Goal: Task Accomplishment & Management: Manage account settings

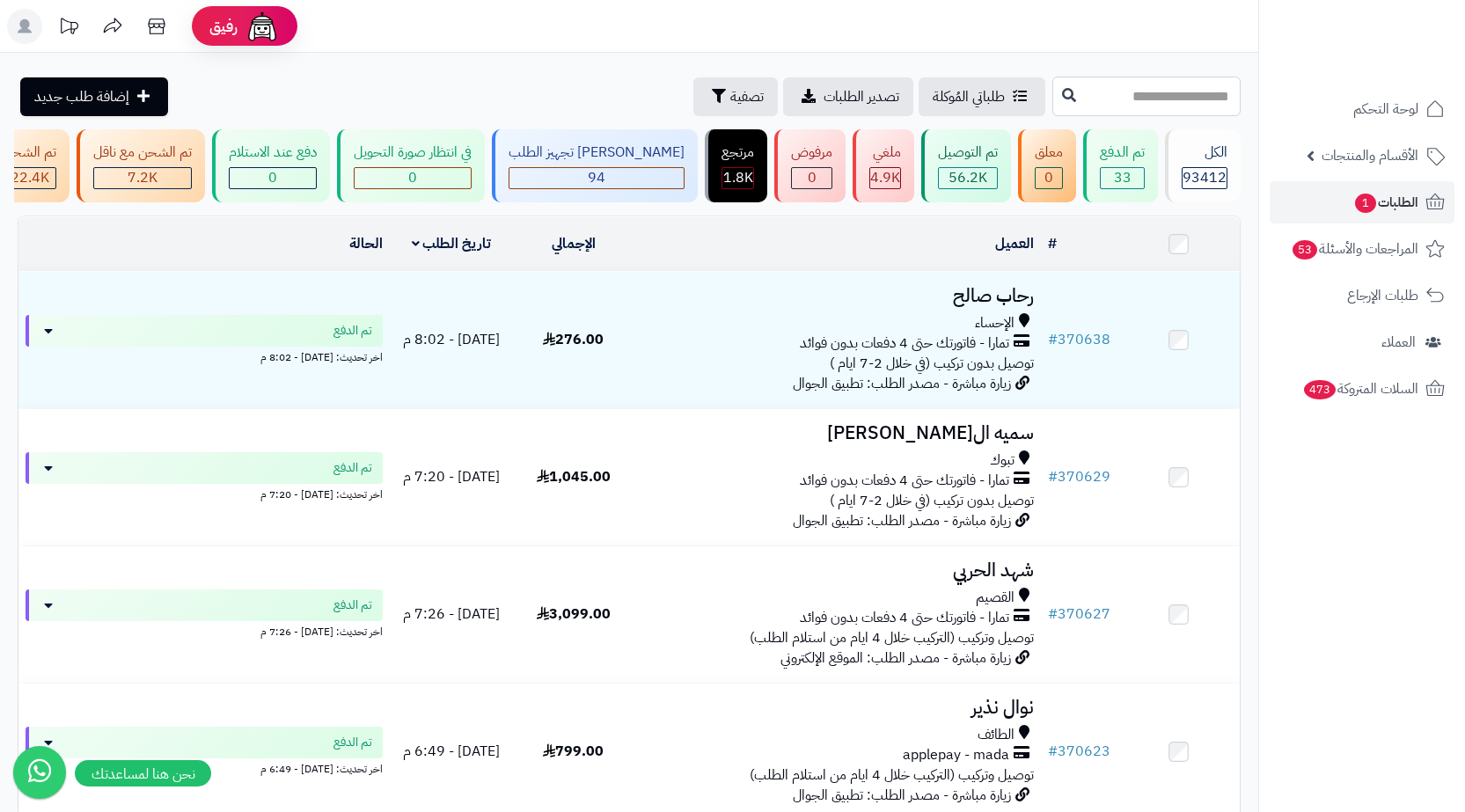
paste input "******"
type input "******"
click at [1062, 89] on icon at bounding box center [1069, 94] width 14 height 14
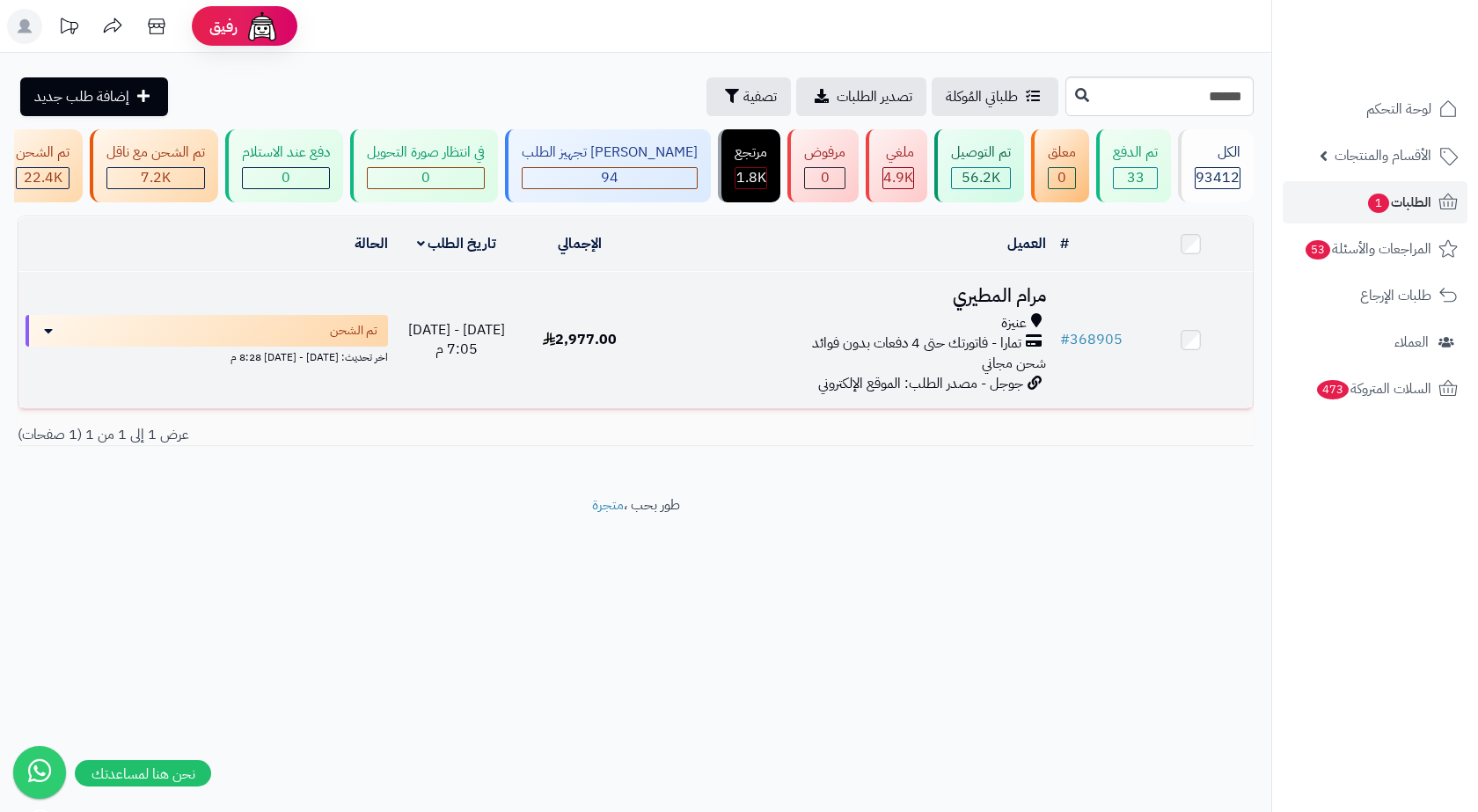
click at [989, 329] on div "عنيزة" at bounding box center [847, 323] width 397 height 20
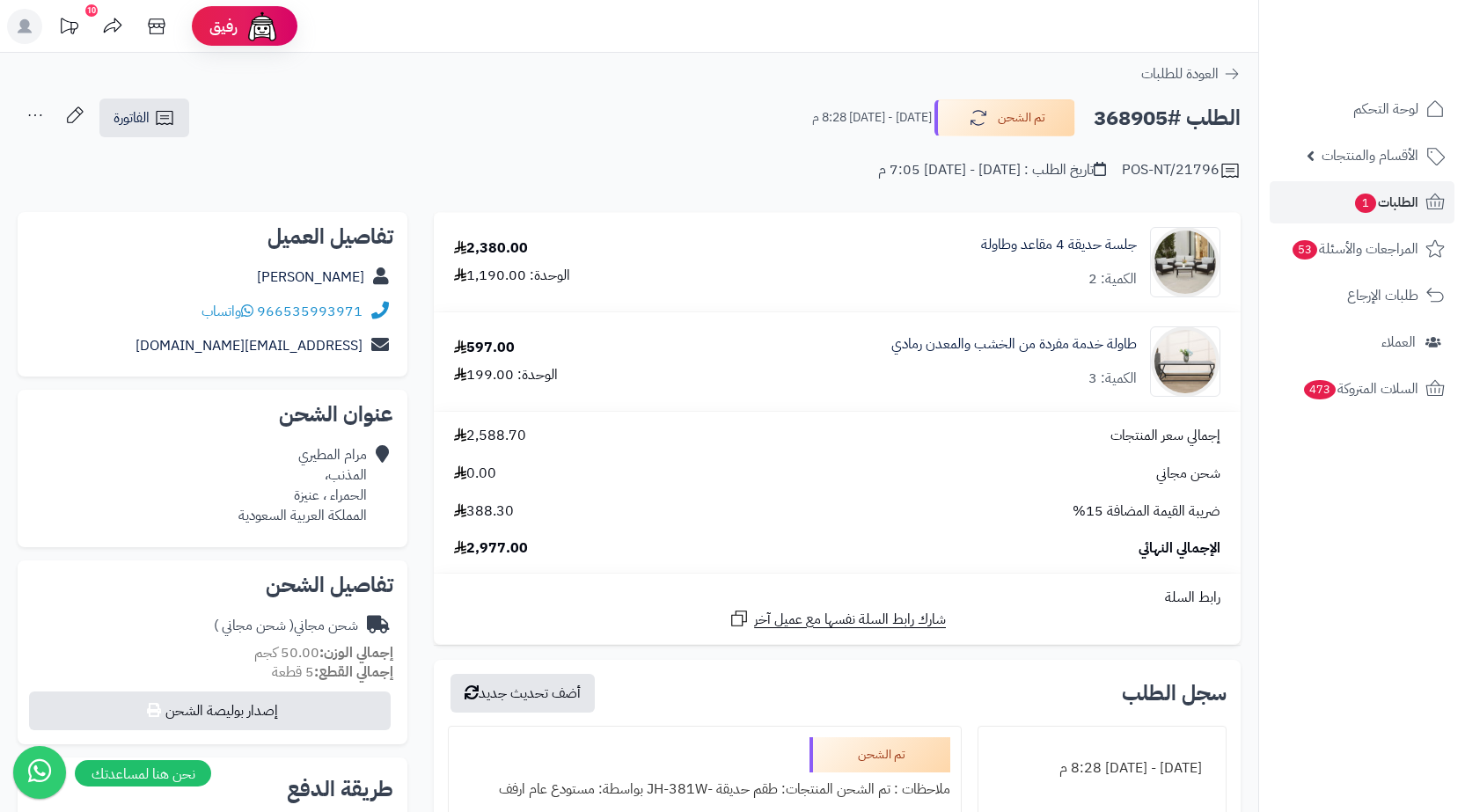
click at [354, 477] on div "مرام المطيري المذنب، الحمراء ، عنيزة المملكة العربية السعودية" at bounding box center [303, 485] width 129 height 80
copy div "المذنب،"
click at [1435, 204] on icon at bounding box center [1435, 201] width 19 height 16
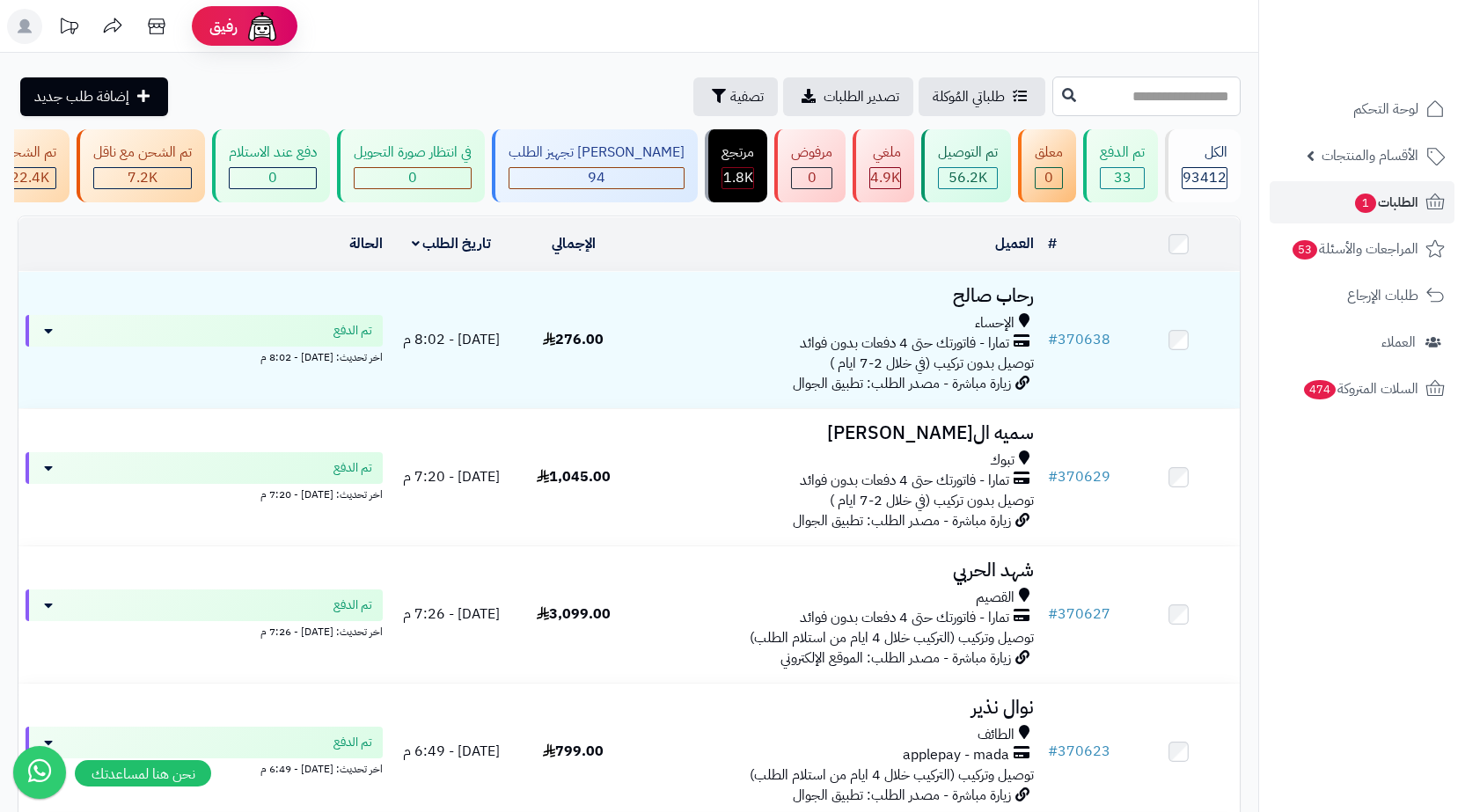
paste input "******"
type input "******"
click at [1056, 92] on button at bounding box center [1069, 95] width 27 height 33
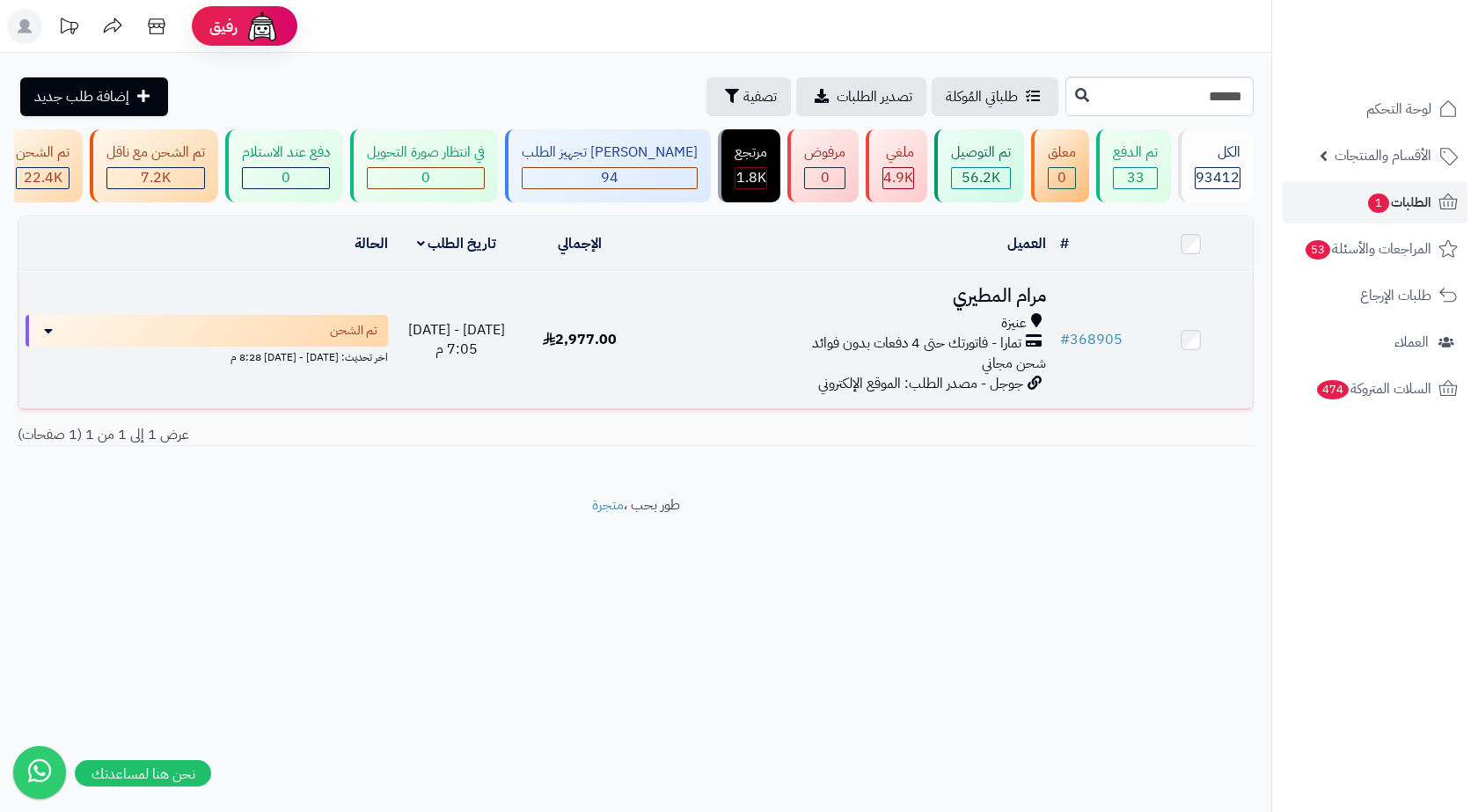
click at [916, 394] on span "جوجل - مصدر الطلب: الموقع الإلكتروني" at bounding box center [921, 383] width 205 height 21
click at [956, 369] on div "عنيزة تمارا - فاتورتك حتى 4 دفعات بدون فوائد شحن مجاني" at bounding box center [847, 344] width 397 height 61
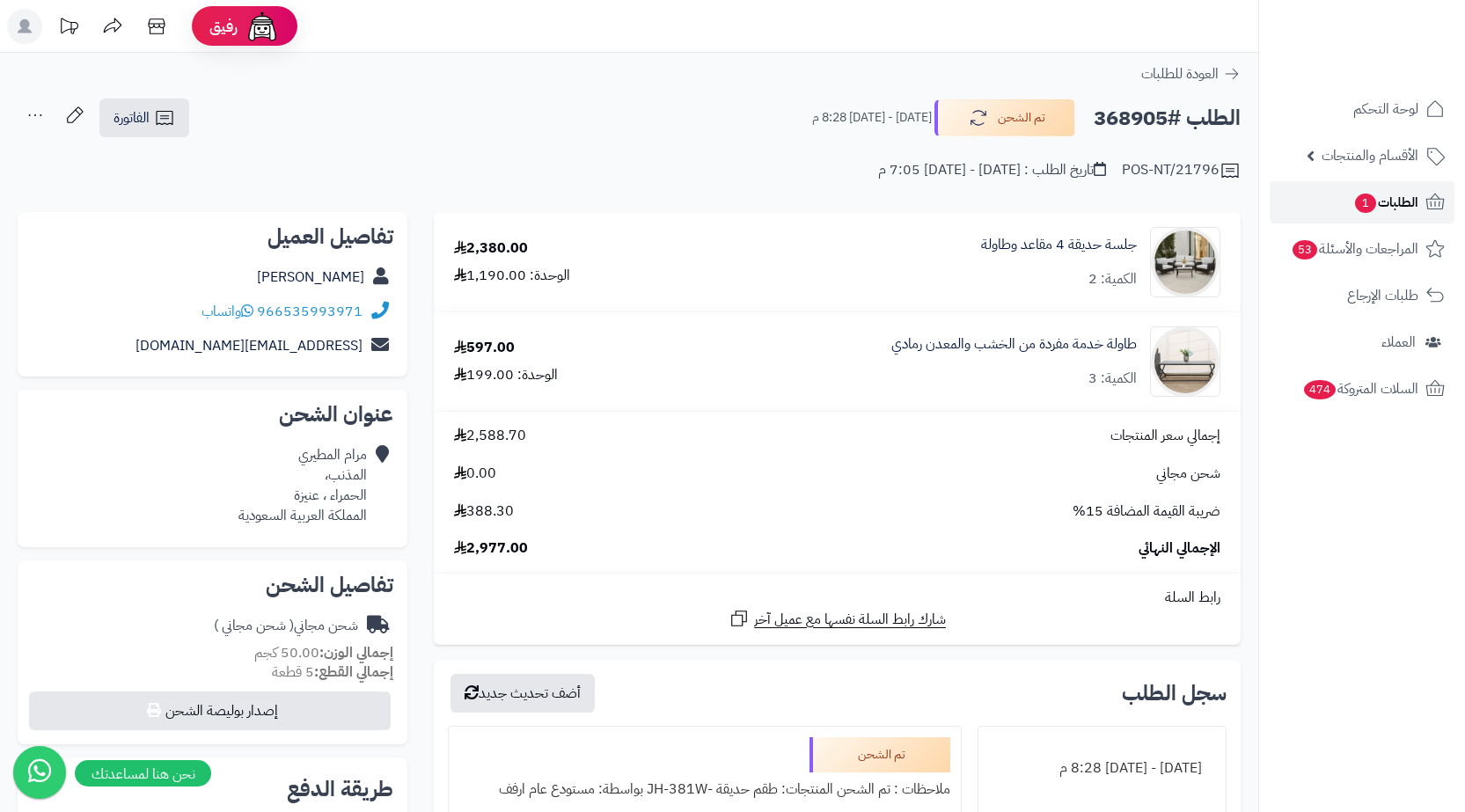
click at [1348, 204] on link "الطلبات 1" at bounding box center [1362, 203] width 185 height 43
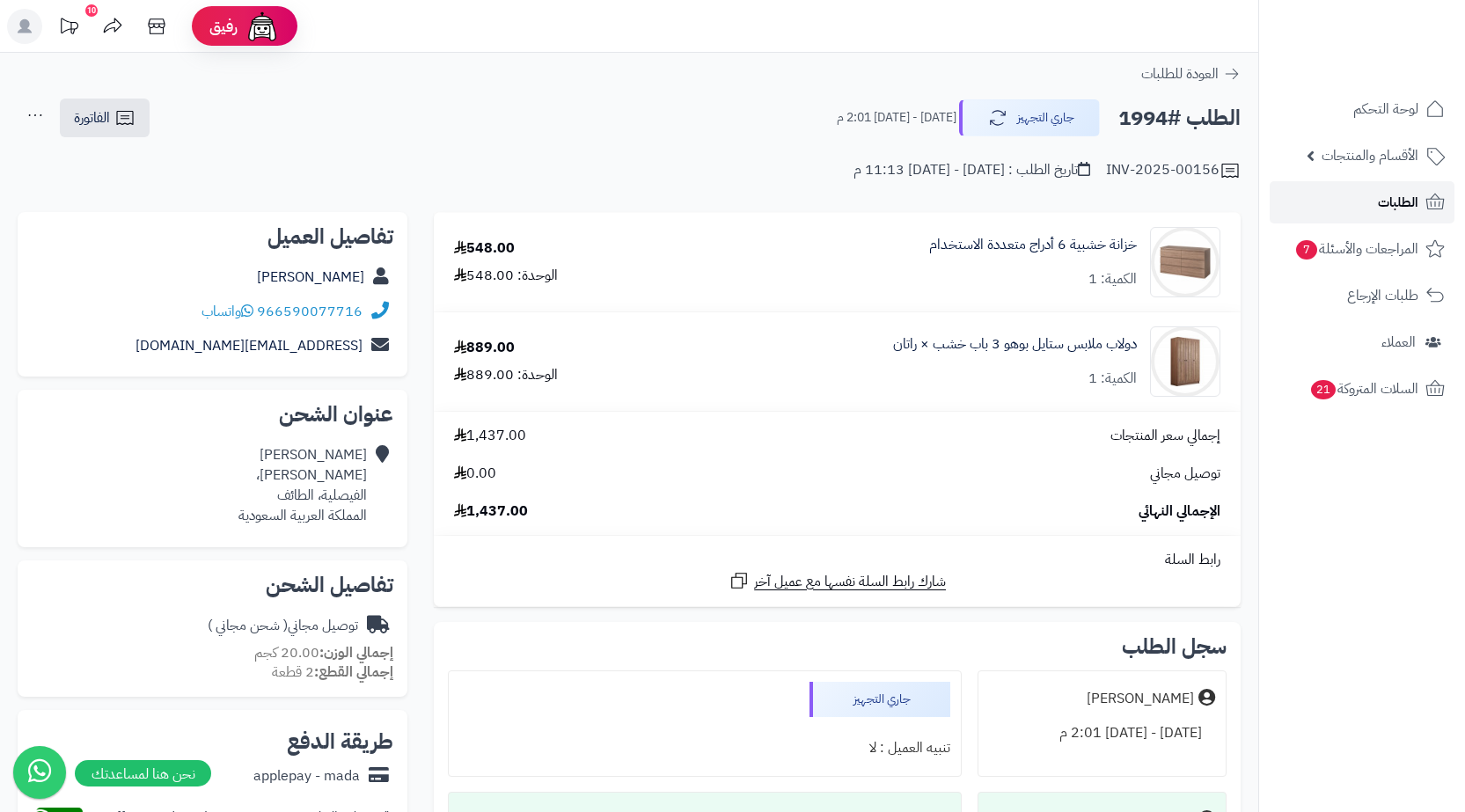
click at [1396, 192] on span "الطلبات" at bounding box center [1398, 202] width 41 height 25
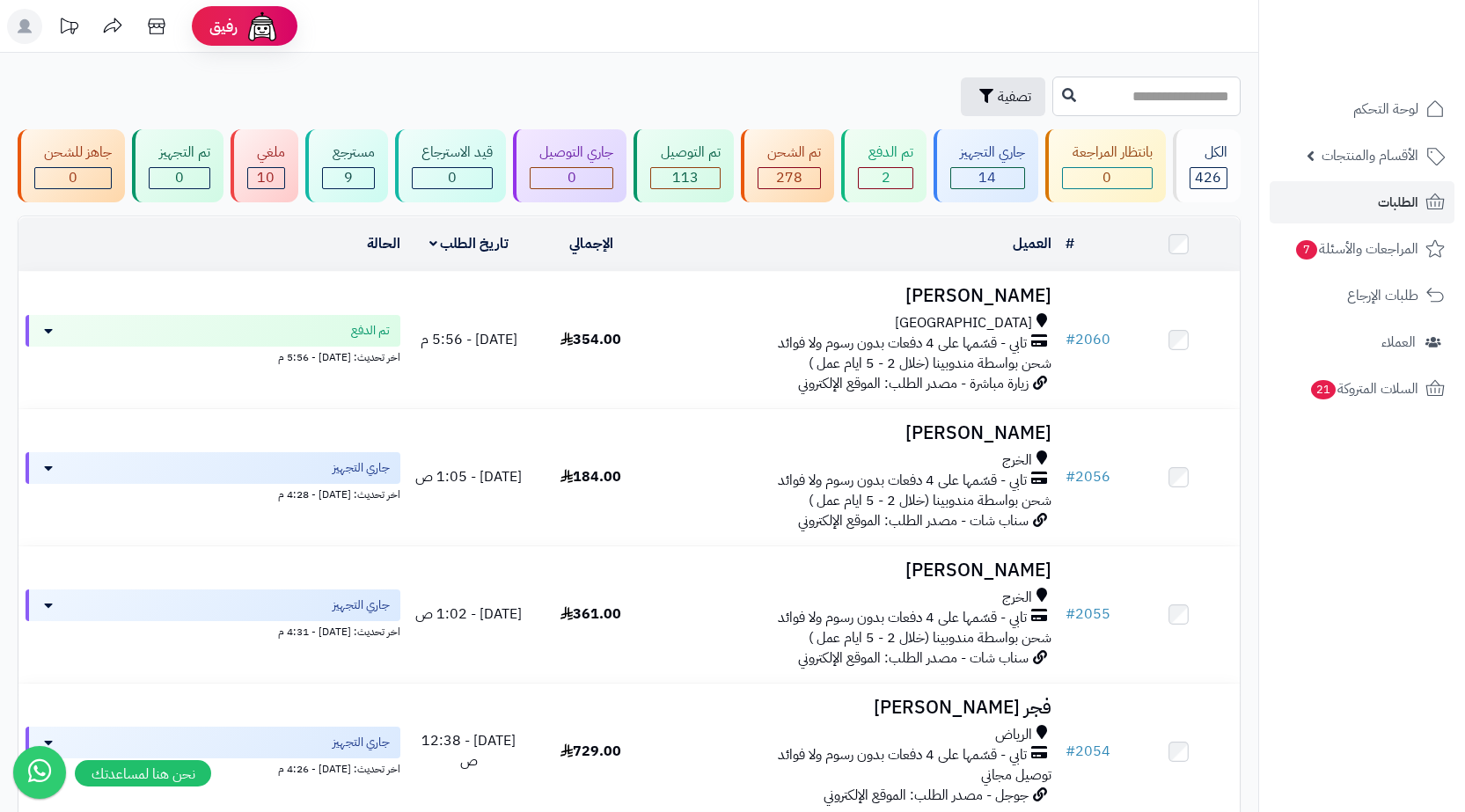
paste input "****"
type input "****"
click at [1062, 94] on icon at bounding box center [1069, 94] width 14 height 14
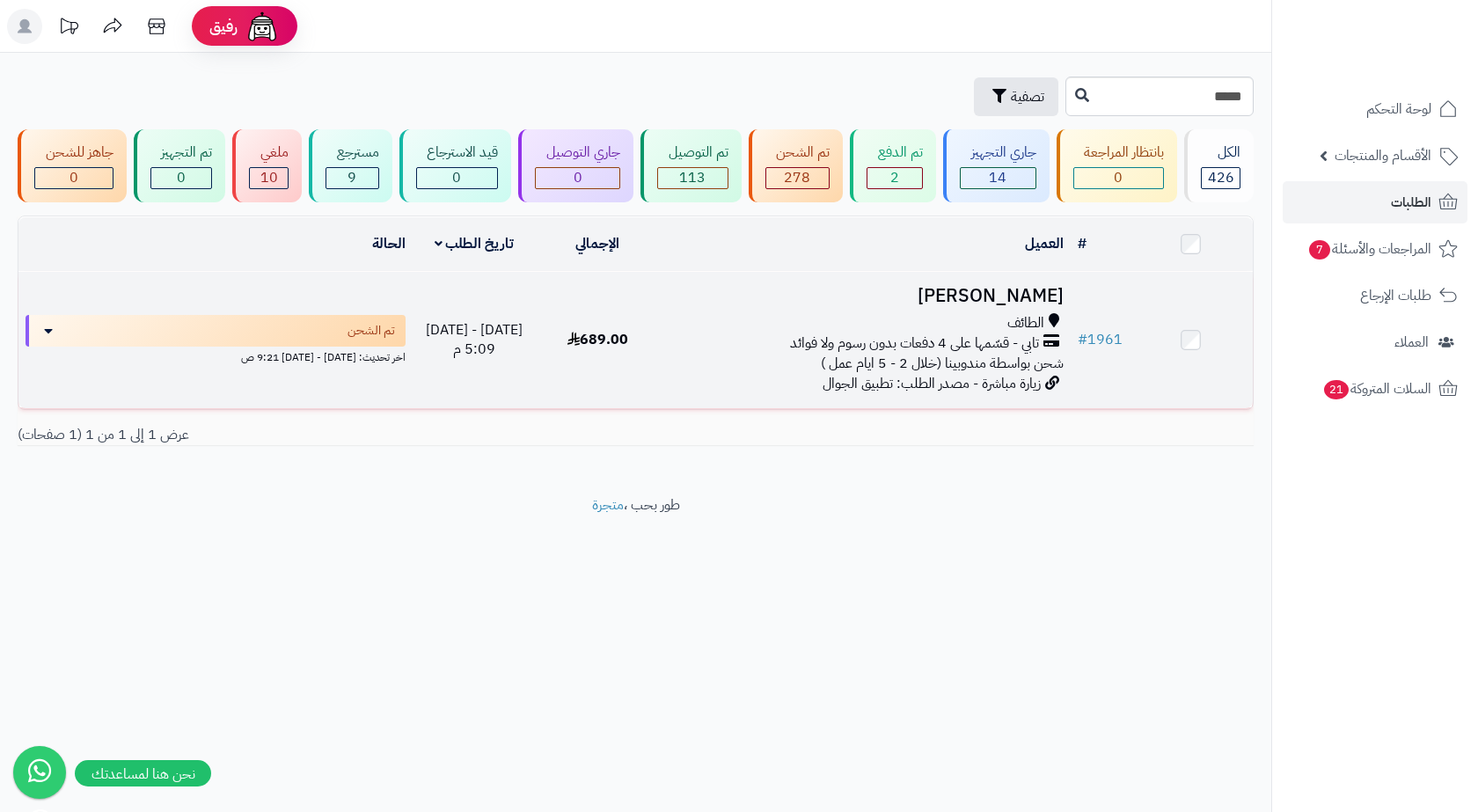
click at [945, 286] on h3 "[PERSON_NAME]" at bounding box center [865, 296] width 397 height 20
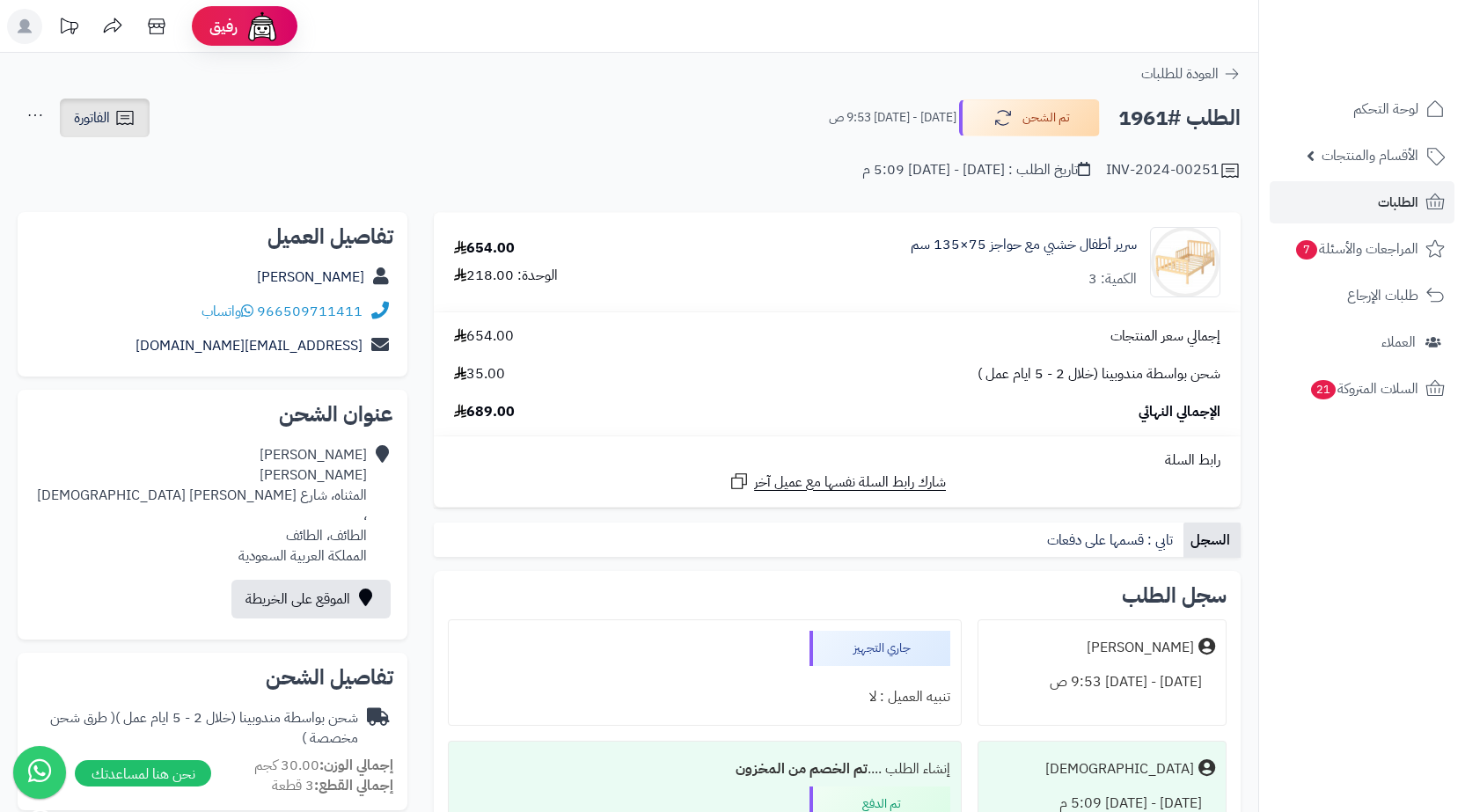
click at [124, 109] on icon at bounding box center [125, 118] width 21 height 21
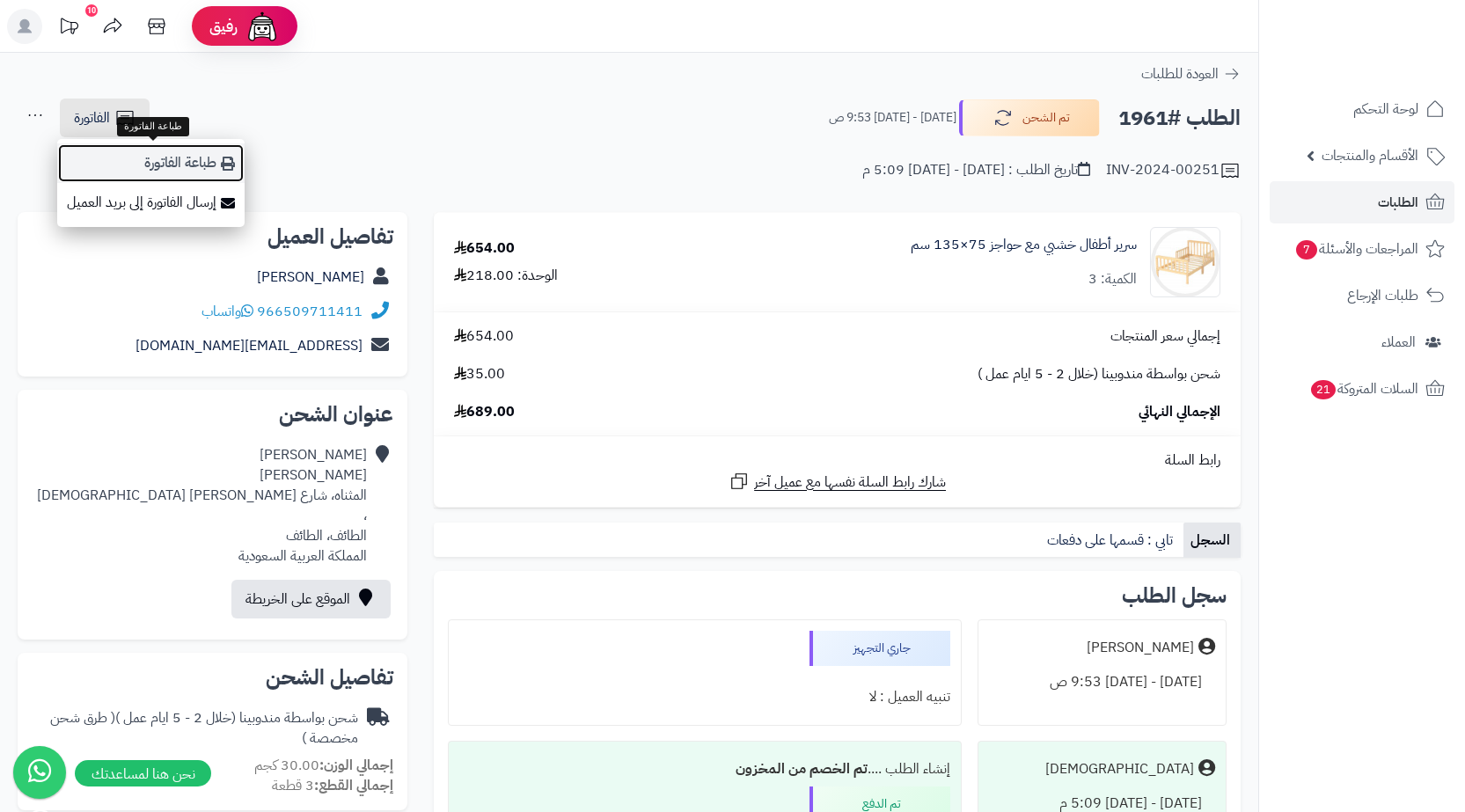
click at [153, 158] on link "طباعة الفاتورة" at bounding box center [151, 163] width 187 height 40
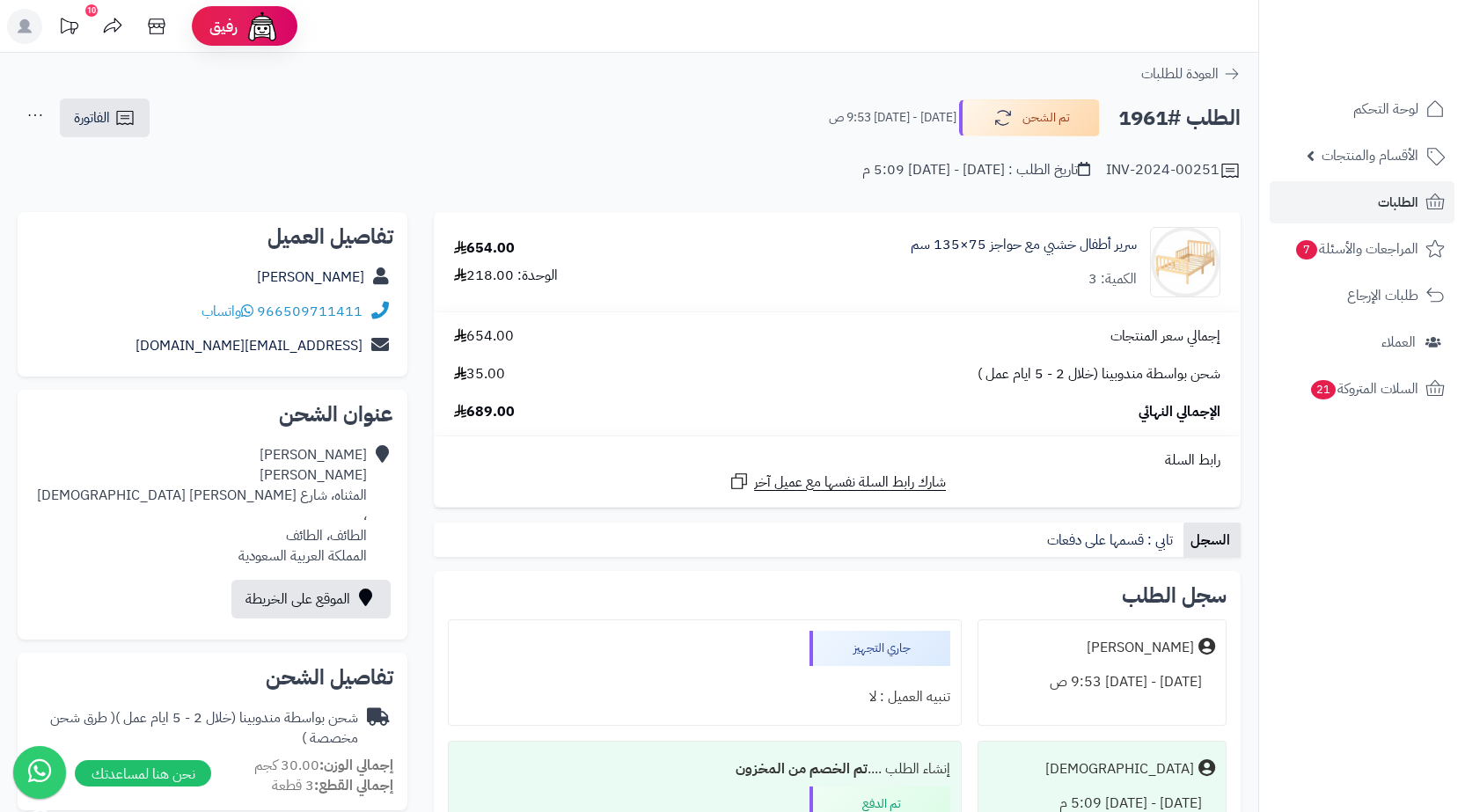
click at [1151, 124] on h2 "الطلب #1961" at bounding box center [1180, 118] width 122 height 36
copy h2 "1961"
click at [457, 89] on div "**********" at bounding box center [629, 628] width 1258 height 1151
click at [1394, 193] on span "الطلبات" at bounding box center [1398, 202] width 41 height 25
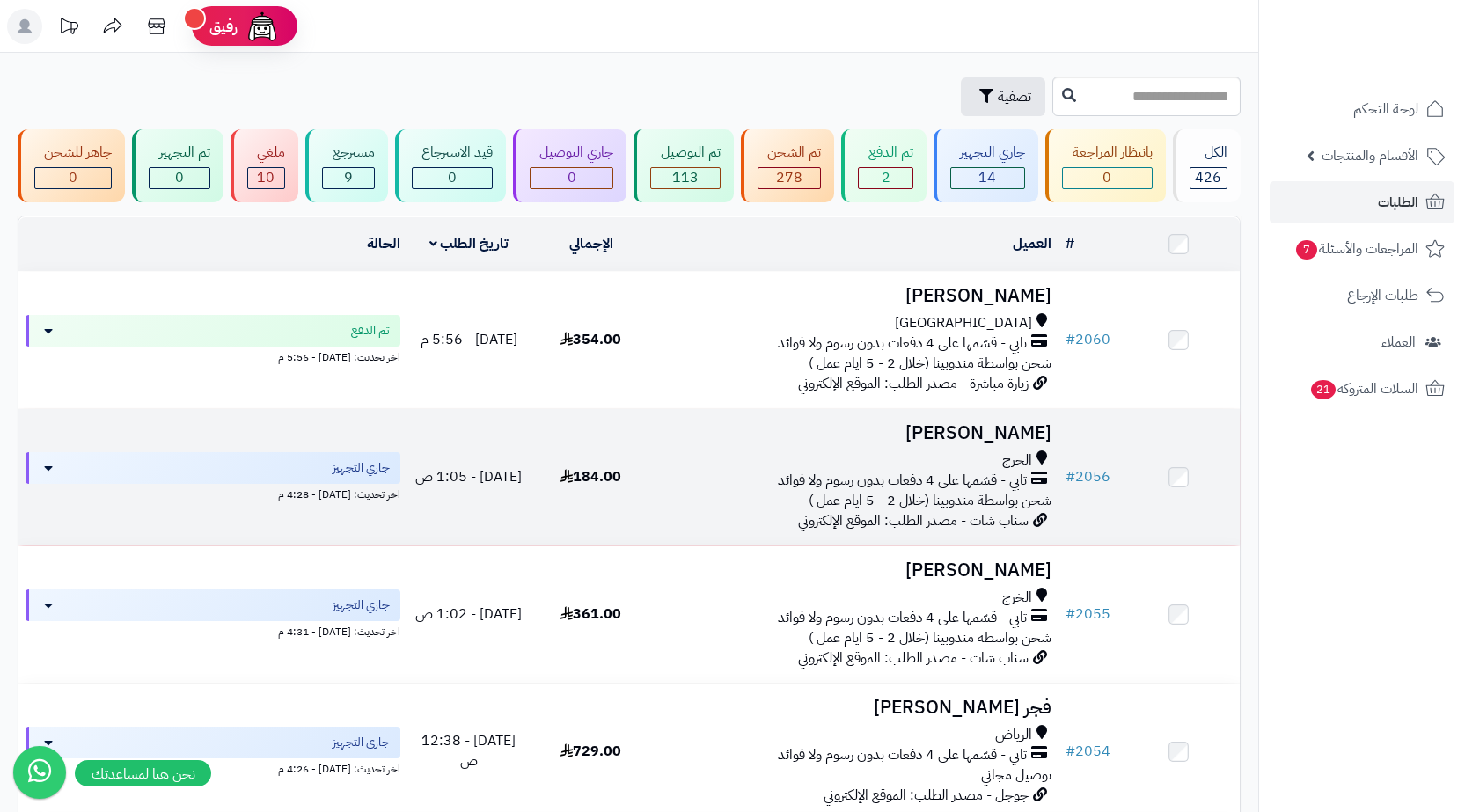
click at [999, 510] on span "سناب شات - مصدر الطلب: الموقع الإلكتروني" at bounding box center [913, 520] width 231 height 21
click at [1003, 458] on span "الخرج" at bounding box center [1017, 461] width 30 height 20
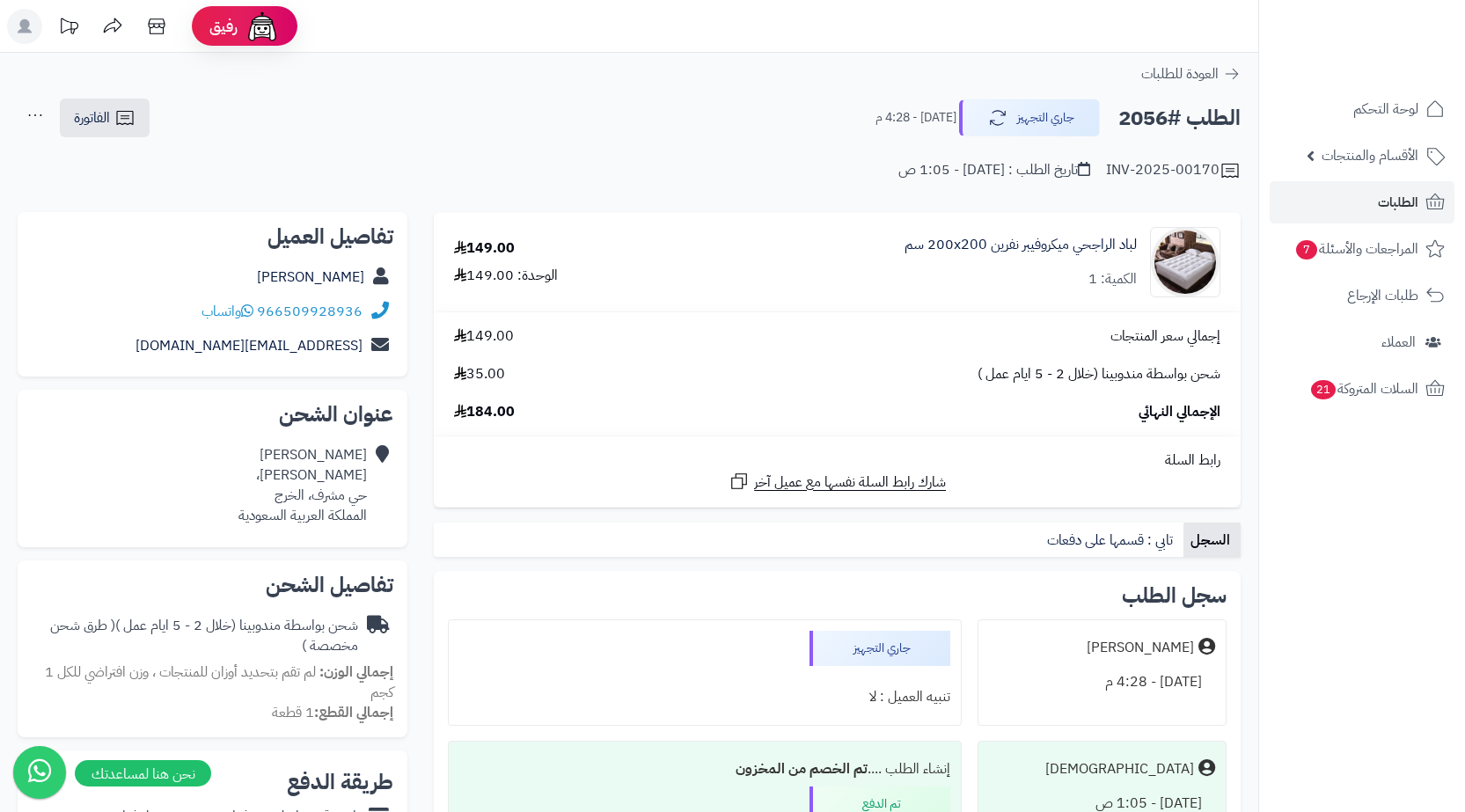
click at [489, 374] on span "35.00" at bounding box center [479, 374] width 51 height 20
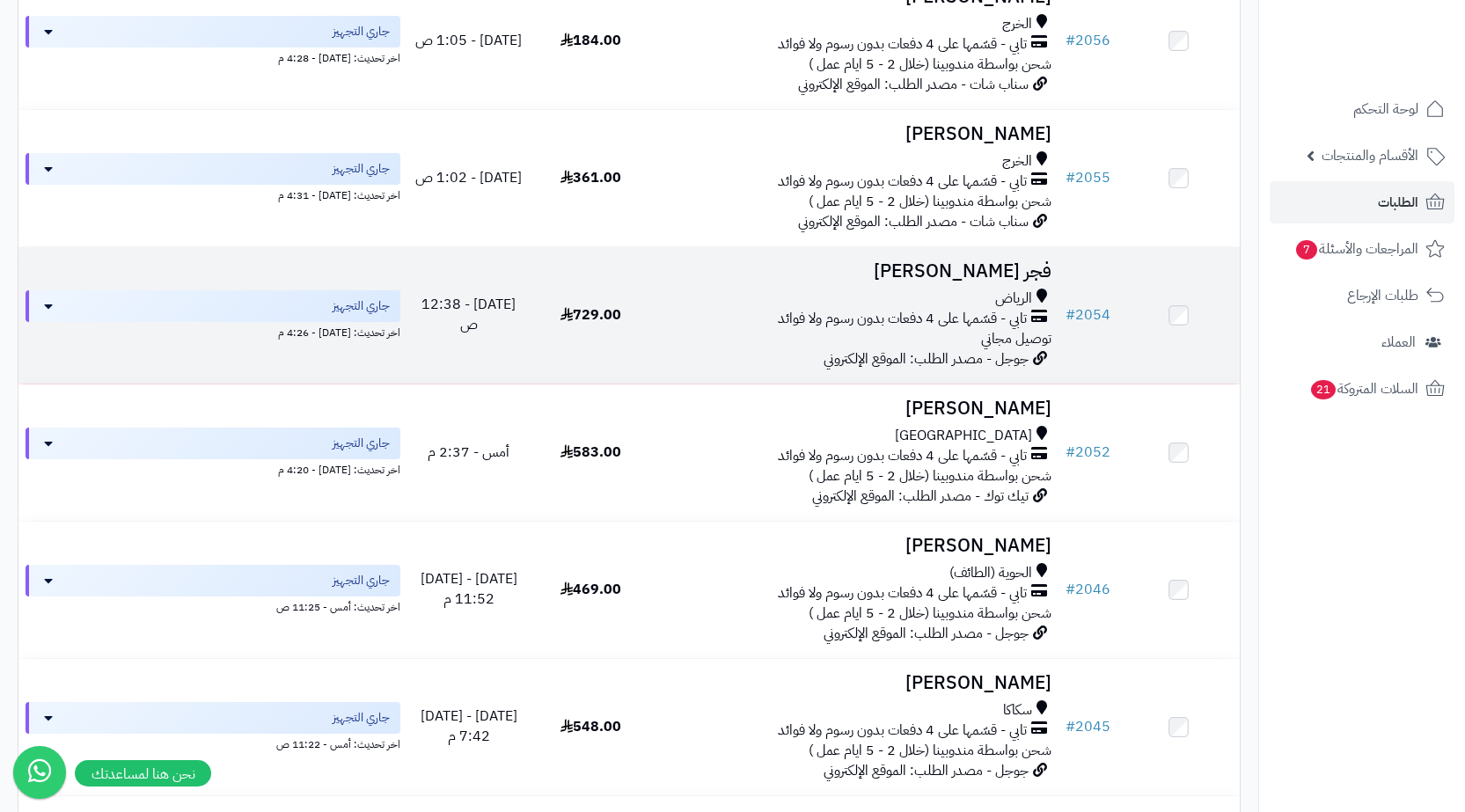
scroll to position [440, 0]
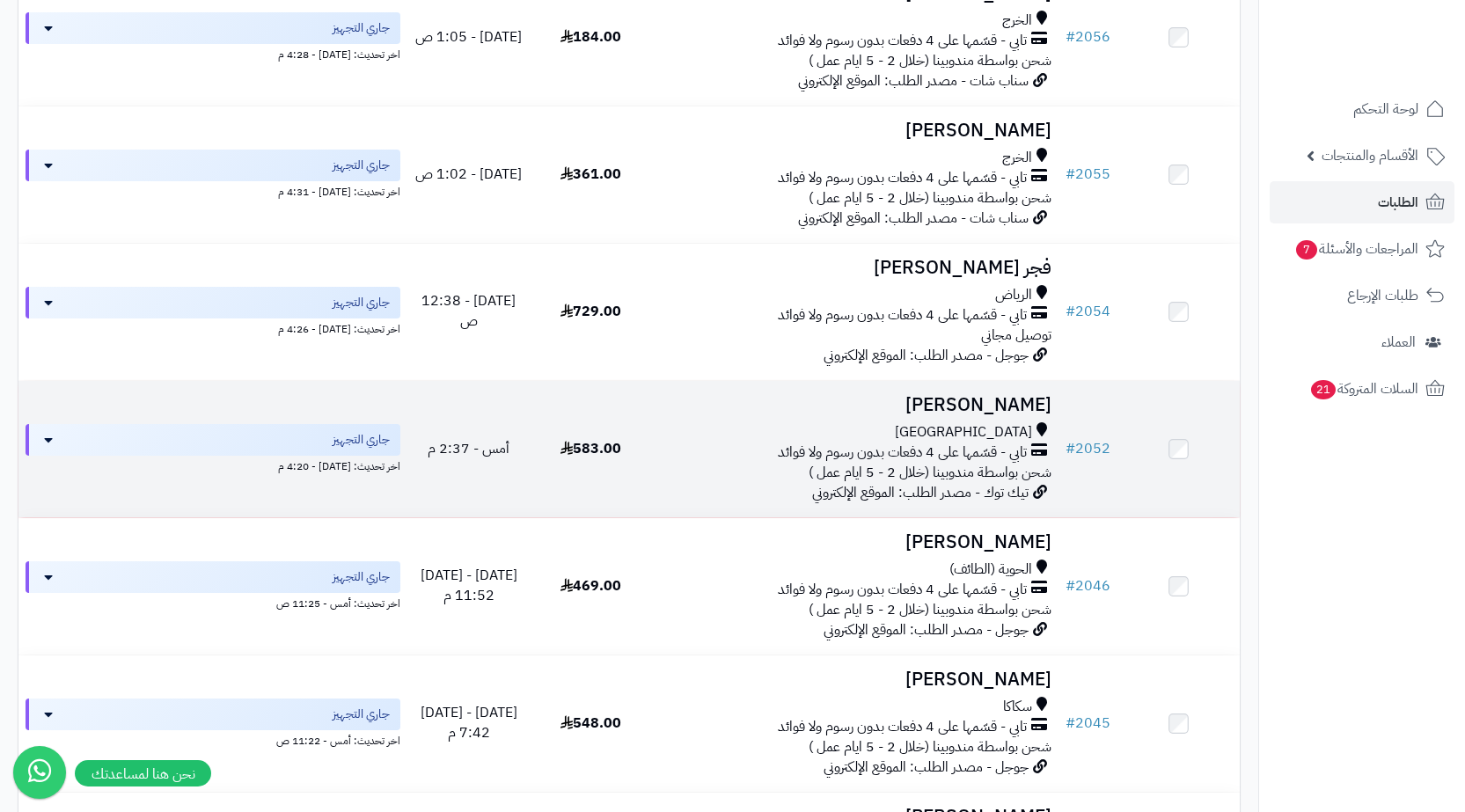
click at [982, 477] on span "شحن بواسطة مندوبينا (خلال 2 - 5 ايام عمل )" at bounding box center [930, 472] width 243 height 21
click at [1027, 401] on h3 "[PERSON_NAME]" at bounding box center [856, 406] width 393 height 20
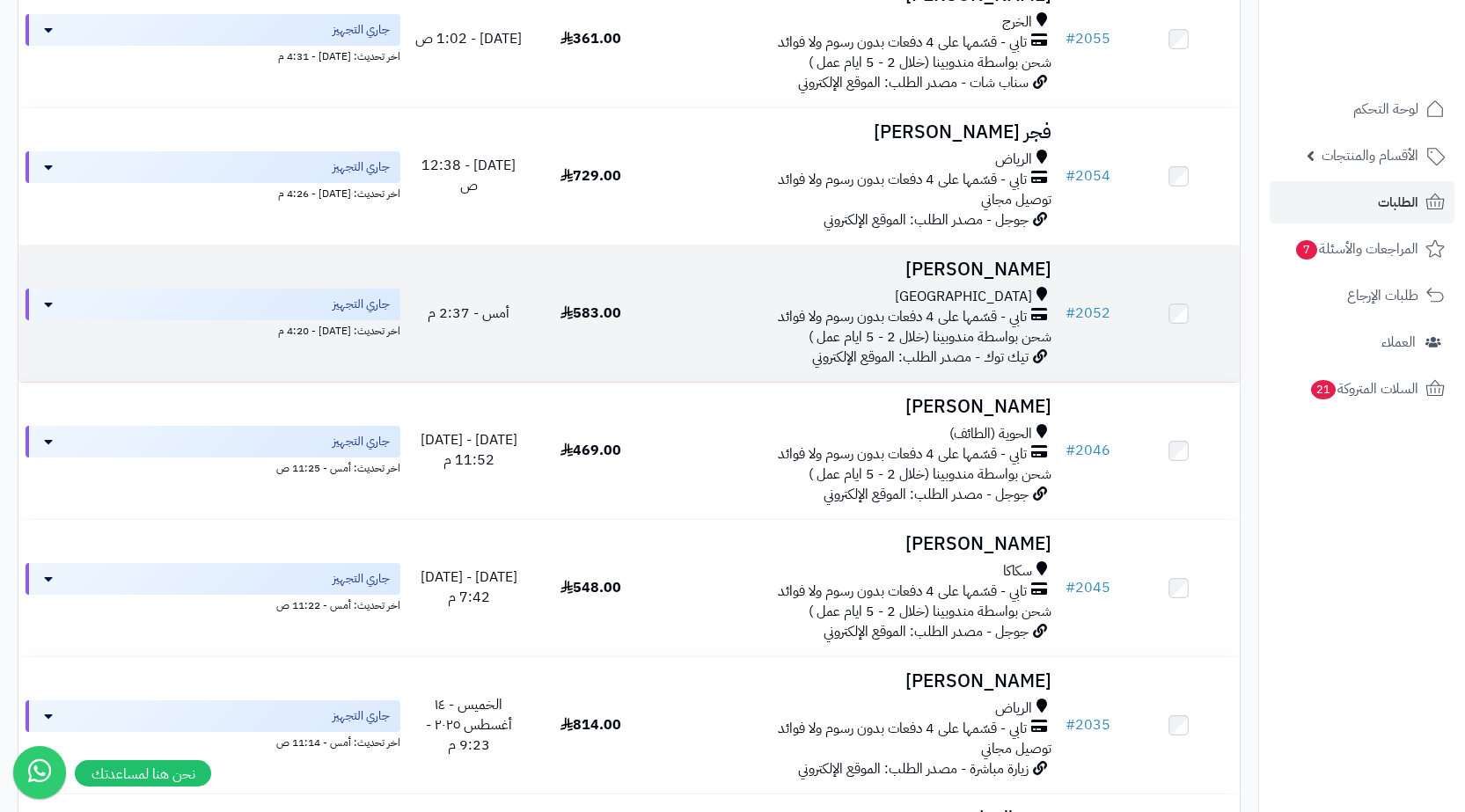
scroll to position [792, 0]
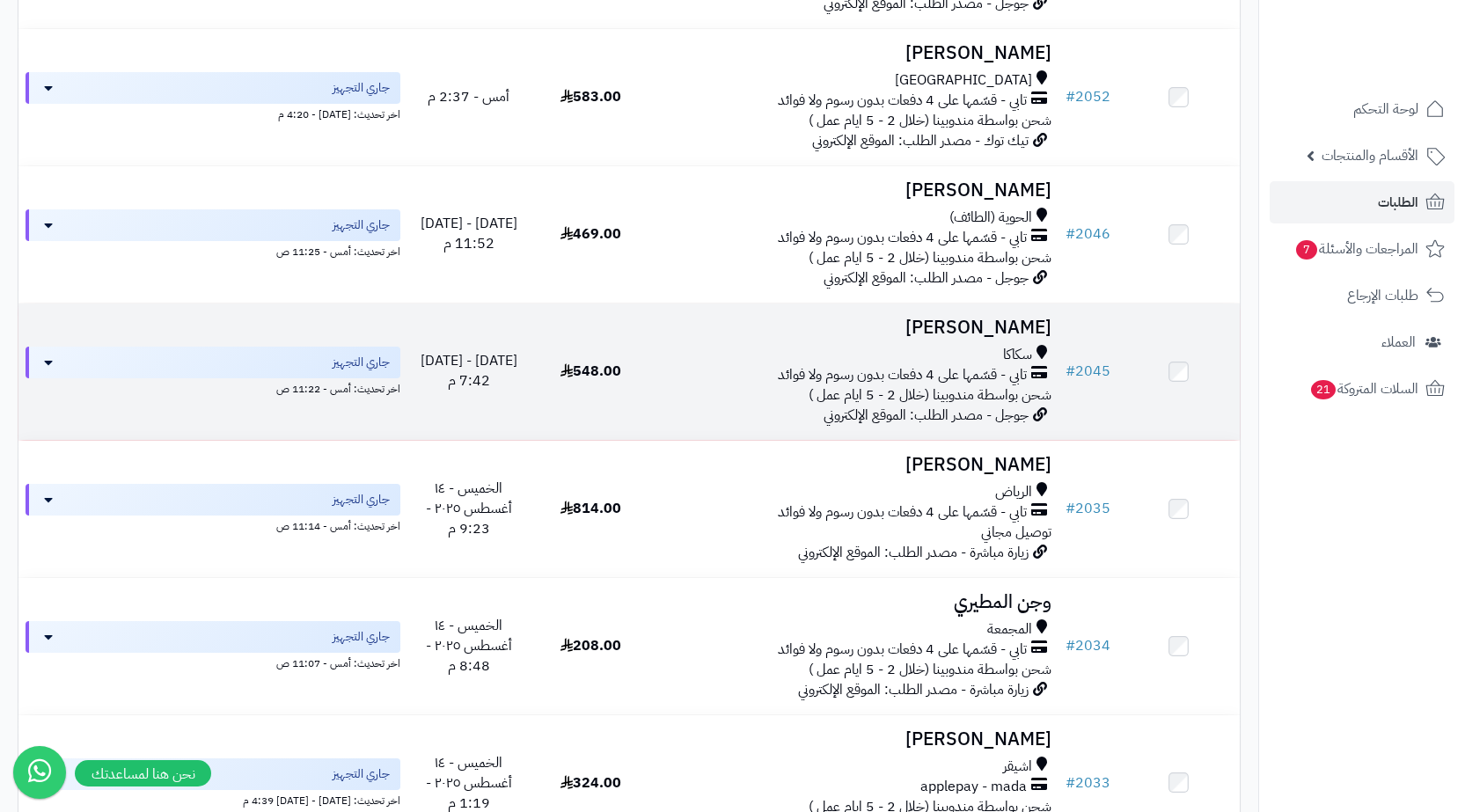
click at [823, 384] on span "شحن بواسطة مندوبينا (خلال 2 - 5 ايام عمل )" at bounding box center [930, 394] width 243 height 21
click at [953, 367] on span "تابي - قسّمها على 4 دفعات بدون رسوم ولا فوائد" at bounding box center [902, 375] width 249 height 20
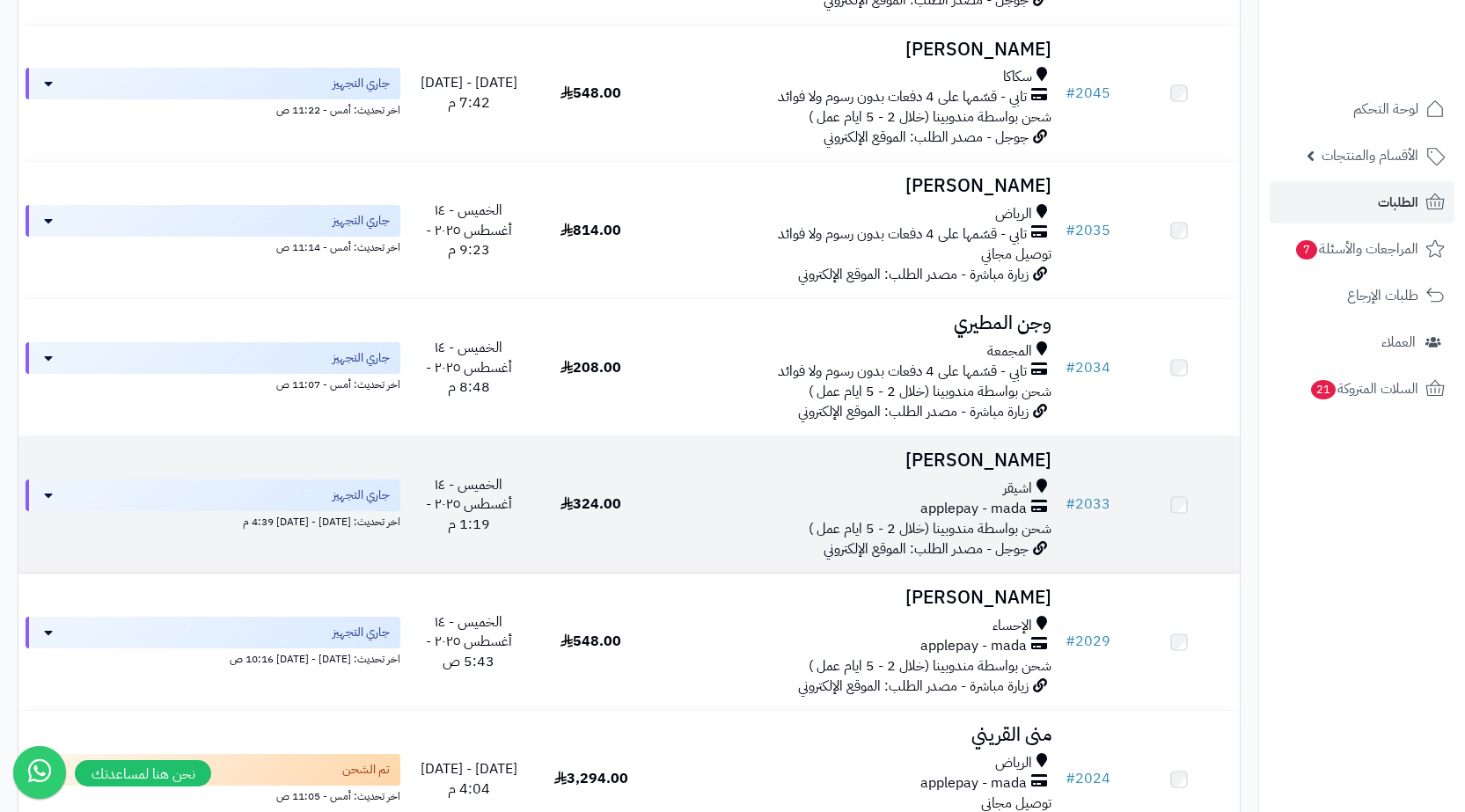
scroll to position [1231, 0]
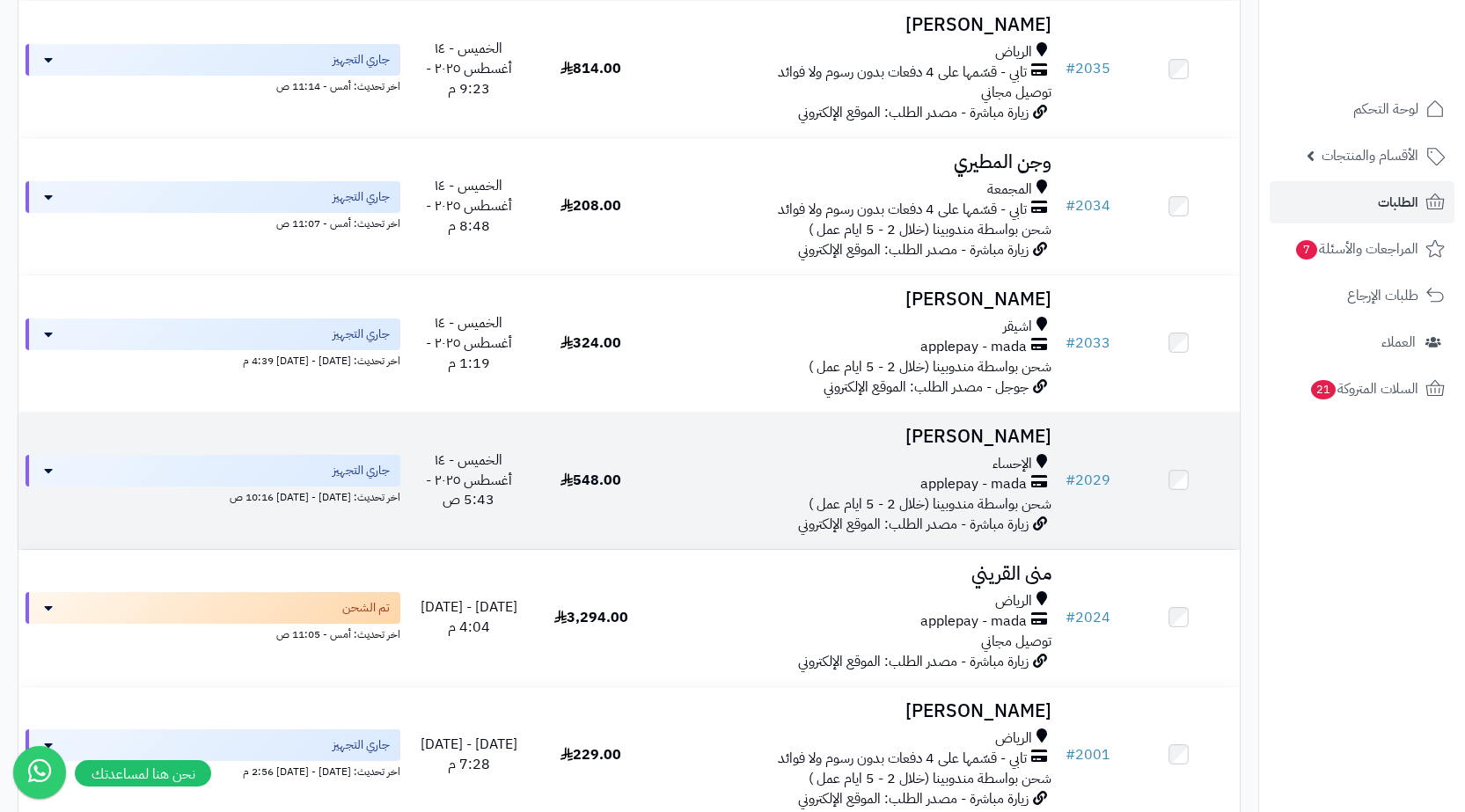
click at [990, 493] on span "شحن بواسطة مندوبينا (خلال 2 - 5 ايام عمل )" at bounding box center [930, 504] width 243 height 21
click at [975, 427] on h3 "[PERSON_NAME]" at bounding box center [856, 437] width 393 height 20
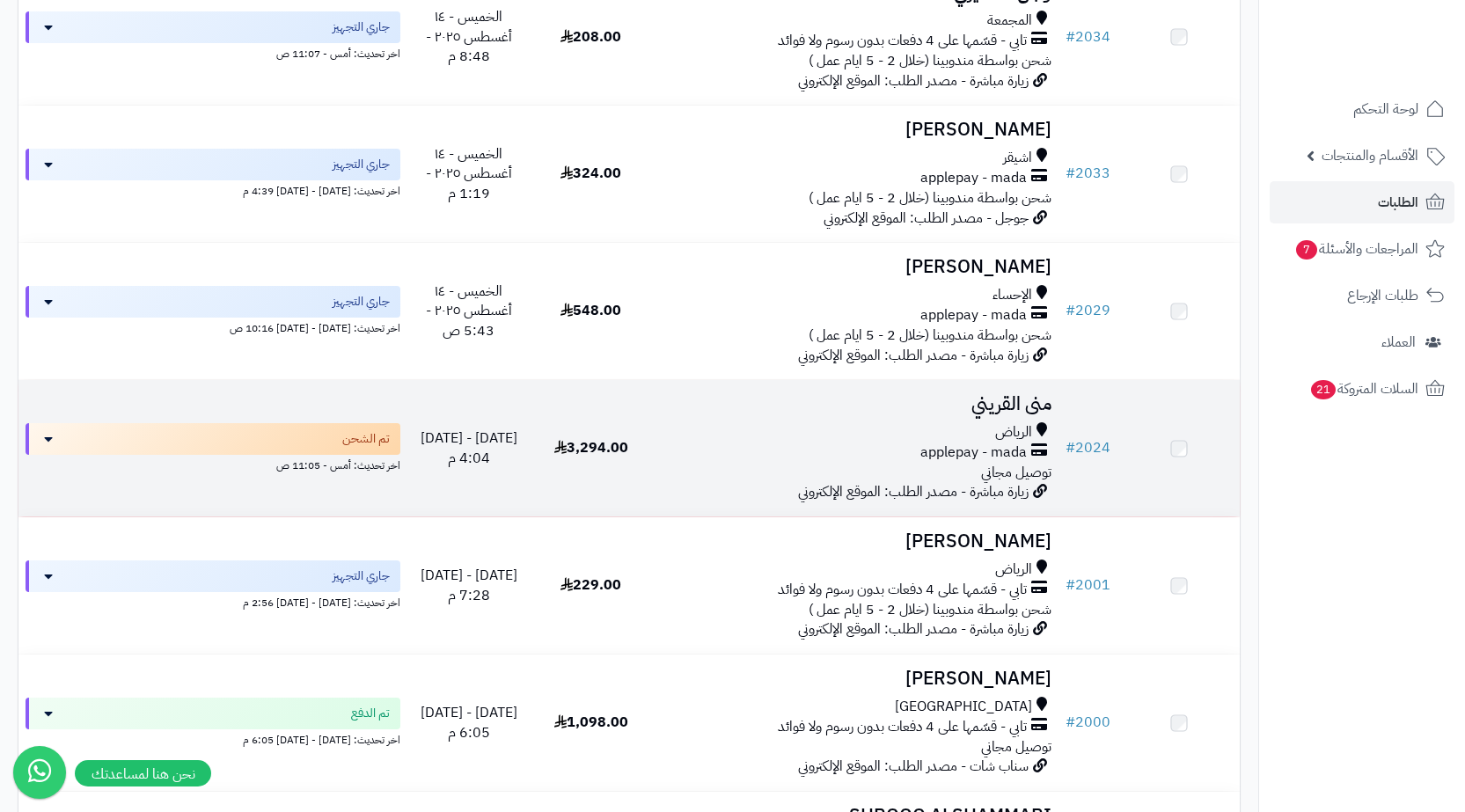
scroll to position [1495, 0]
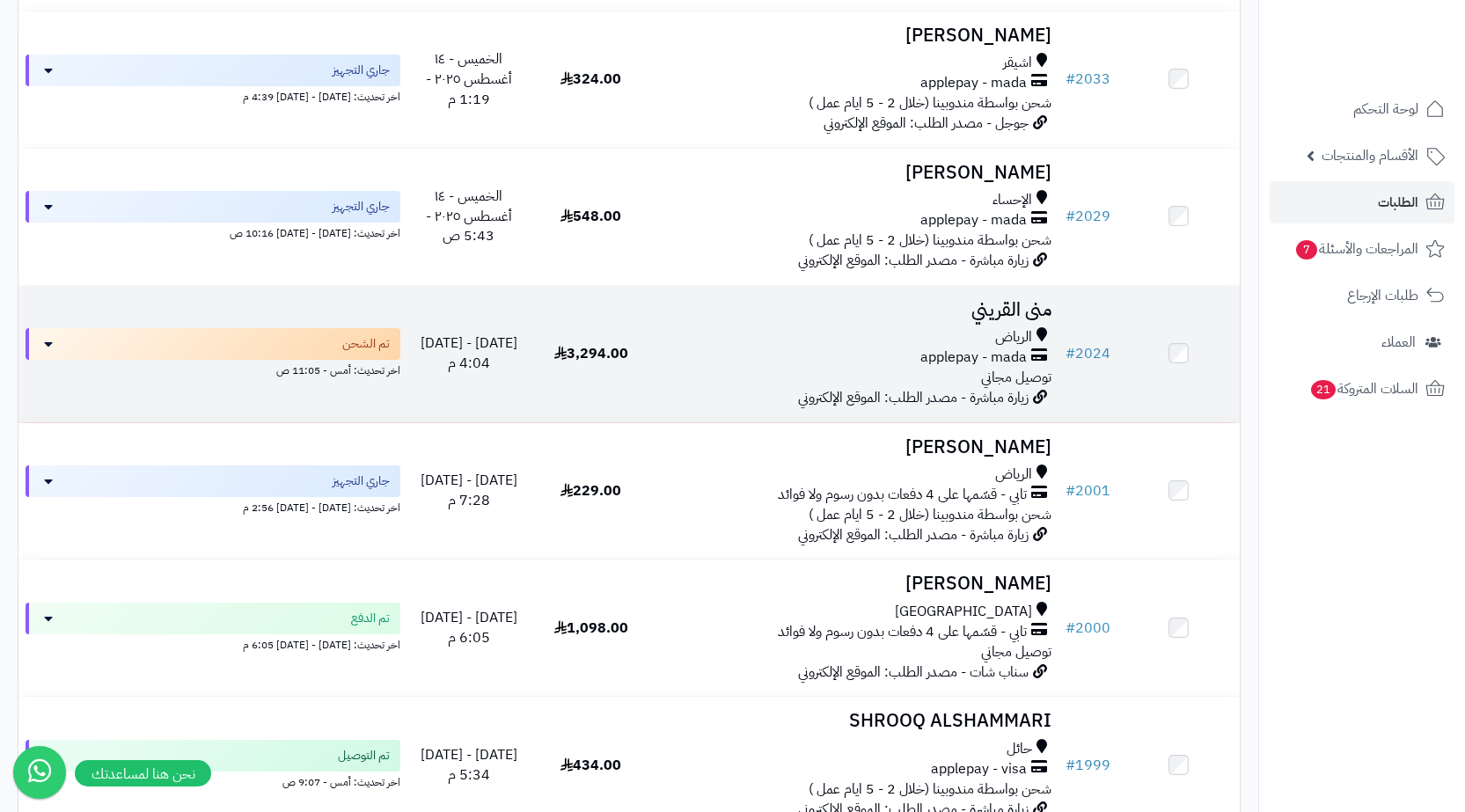
click at [945, 369] on div "الرياض applepay - mada توصيل مجاني" at bounding box center [856, 358] width 393 height 61
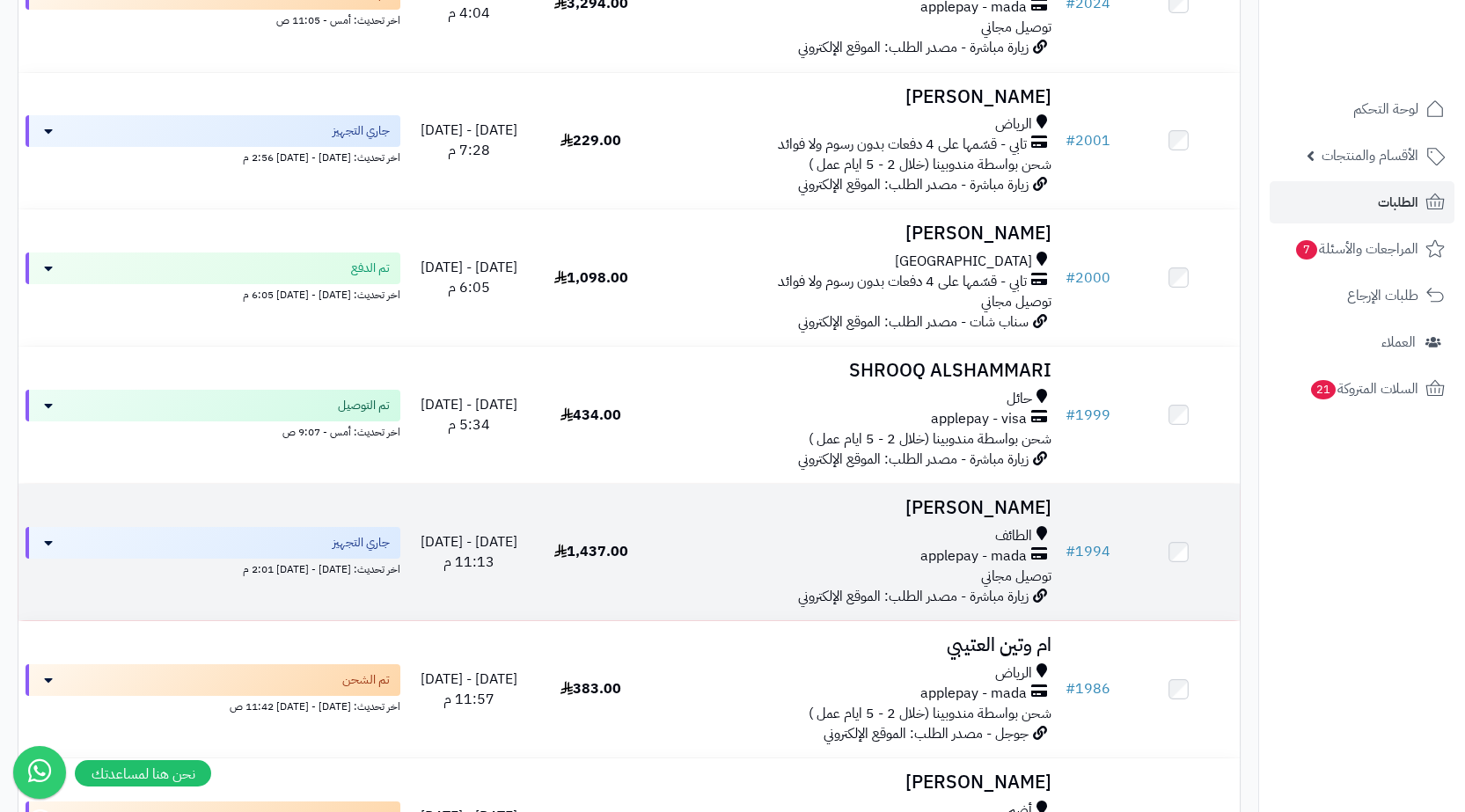
scroll to position [1848, 0]
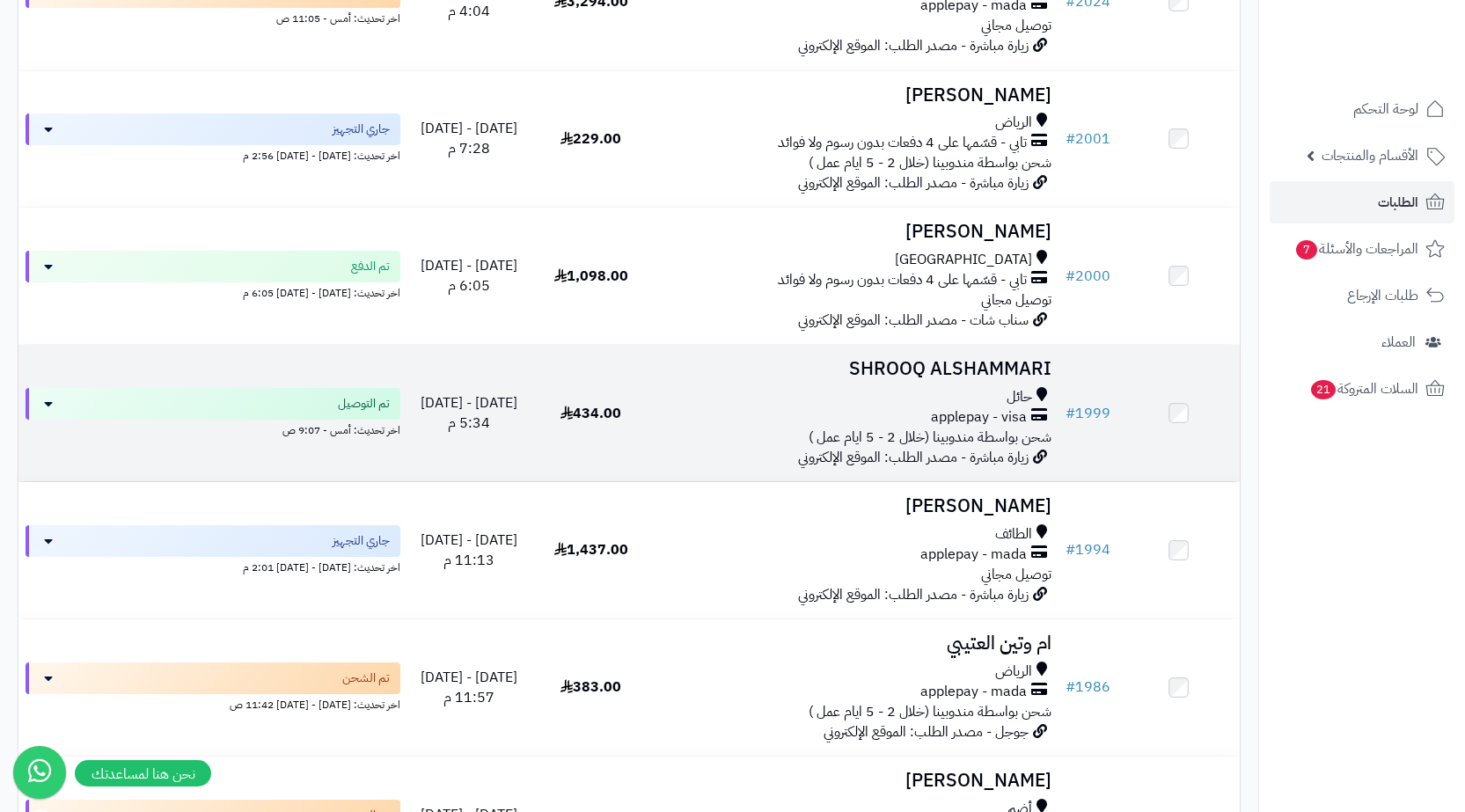
click at [895, 427] on span "شحن بواسطة مندوبينا (خلال 2 - 5 ايام عمل )" at bounding box center [930, 437] width 243 height 21
click at [972, 390] on div "حائل" at bounding box center [856, 397] width 393 height 20
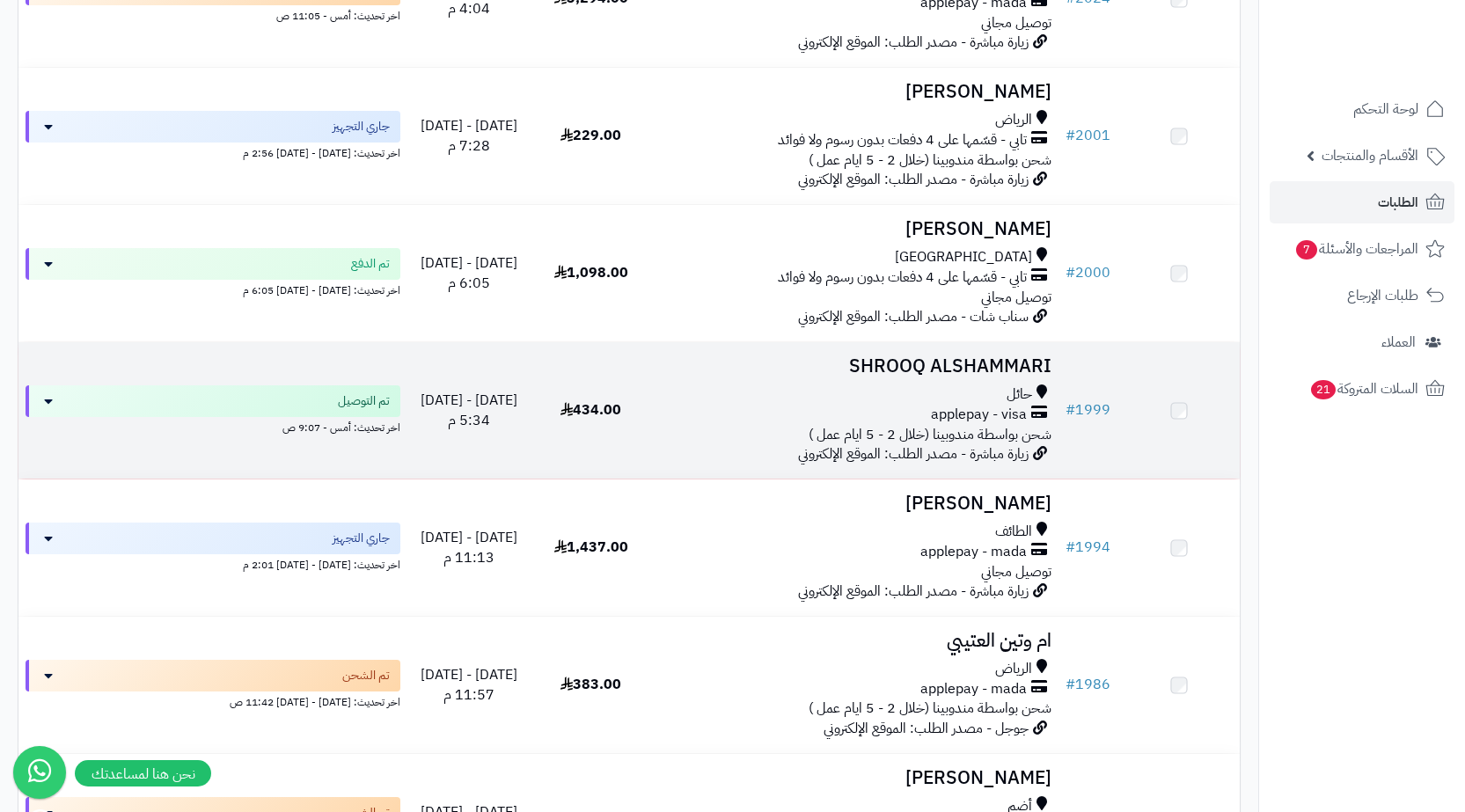
scroll to position [1848, 0]
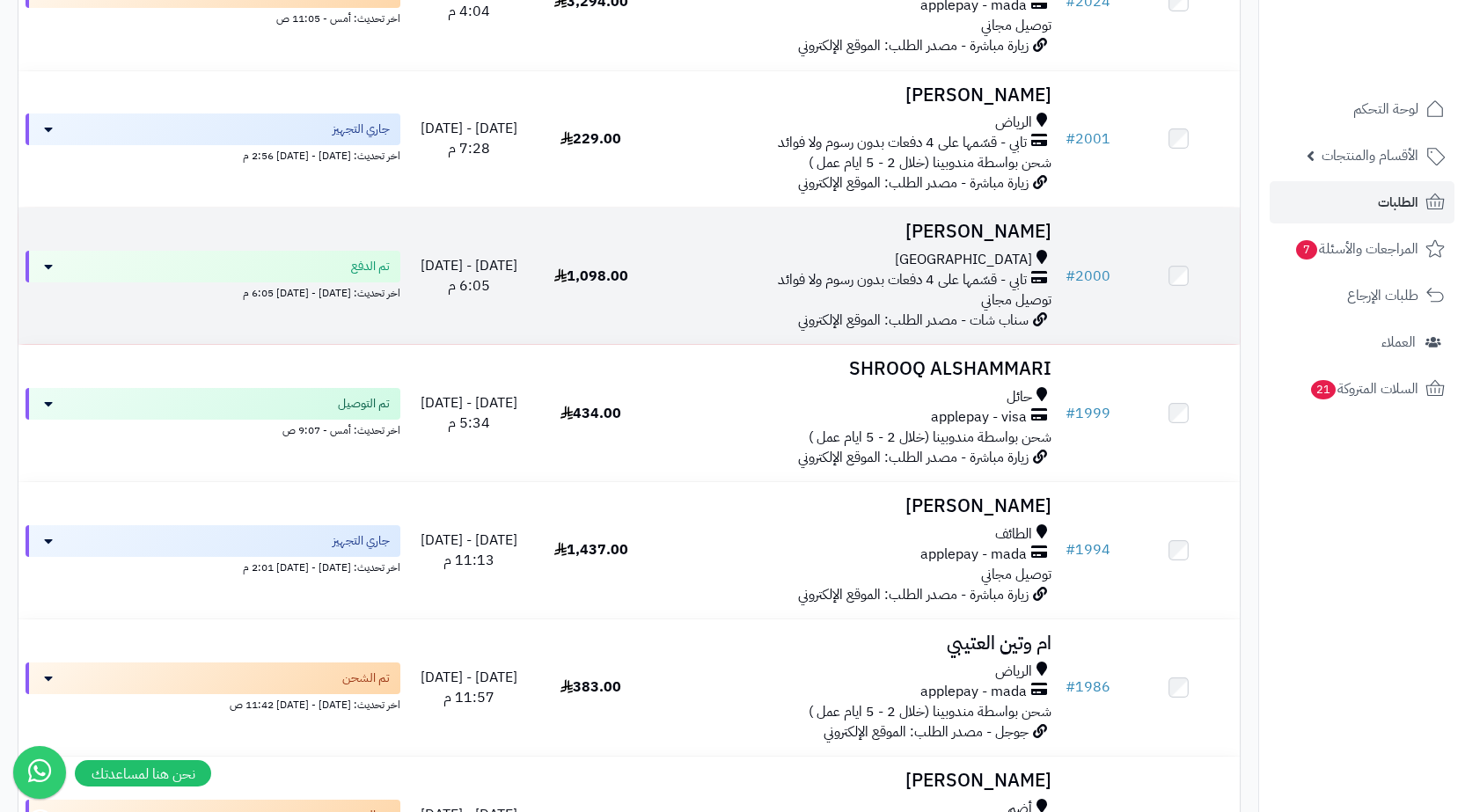
click at [983, 256] on span "مكة المكرمة" at bounding box center [963, 260] width 137 height 20
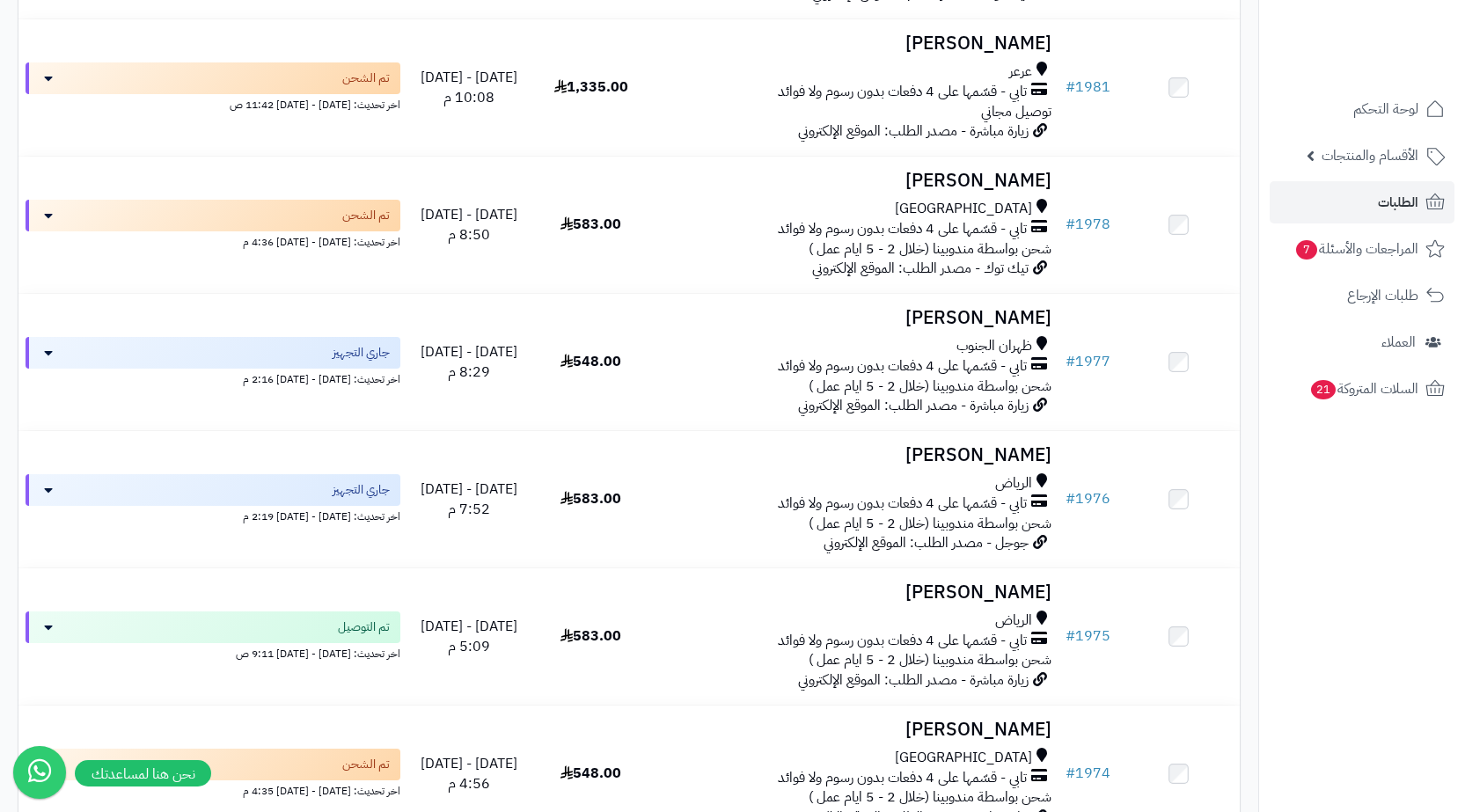
scroll to position [2728, 0]
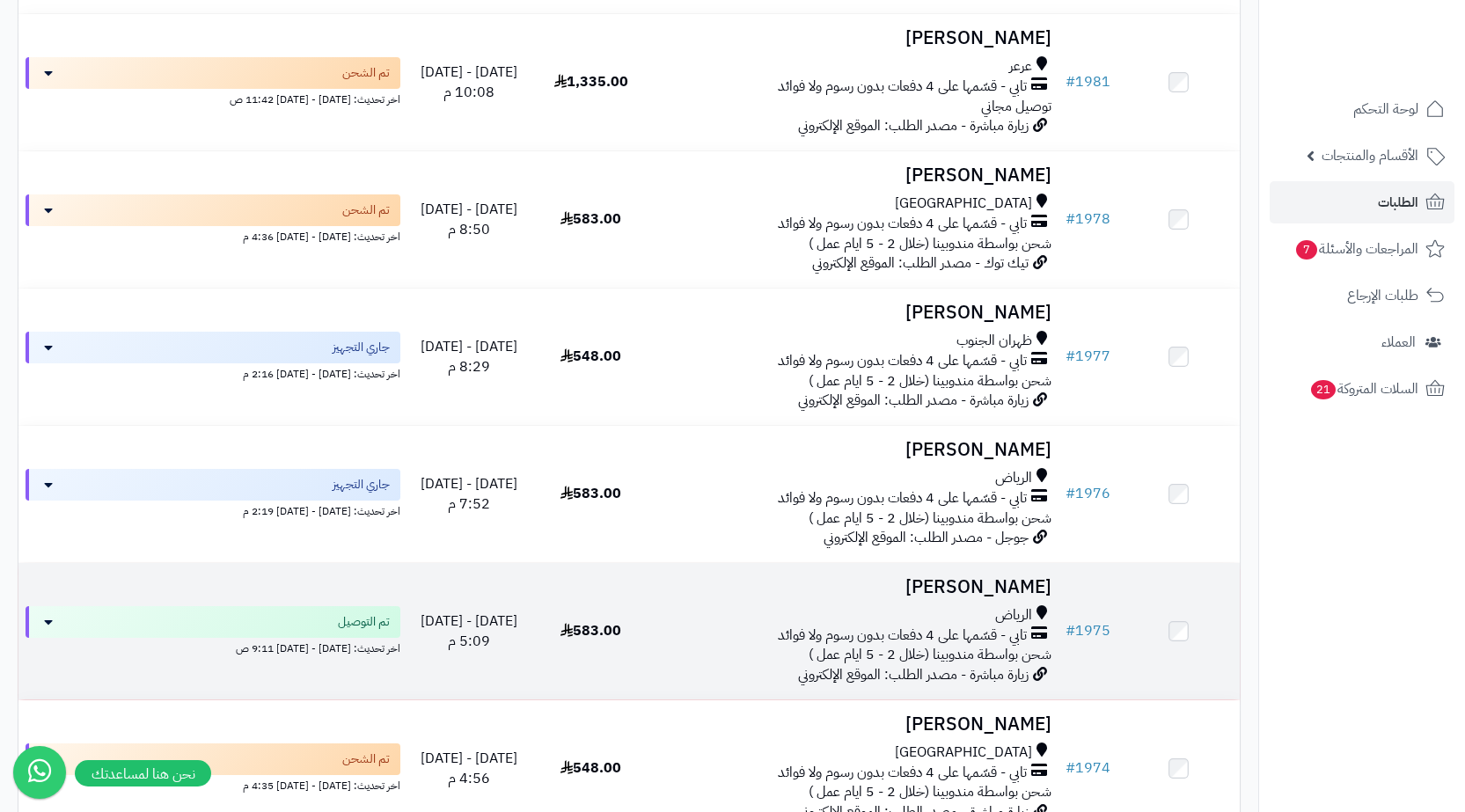
click at [887, 578] on h3 "[PERSON_NAME]" at bounding box center [856, 587] width 393 height 20
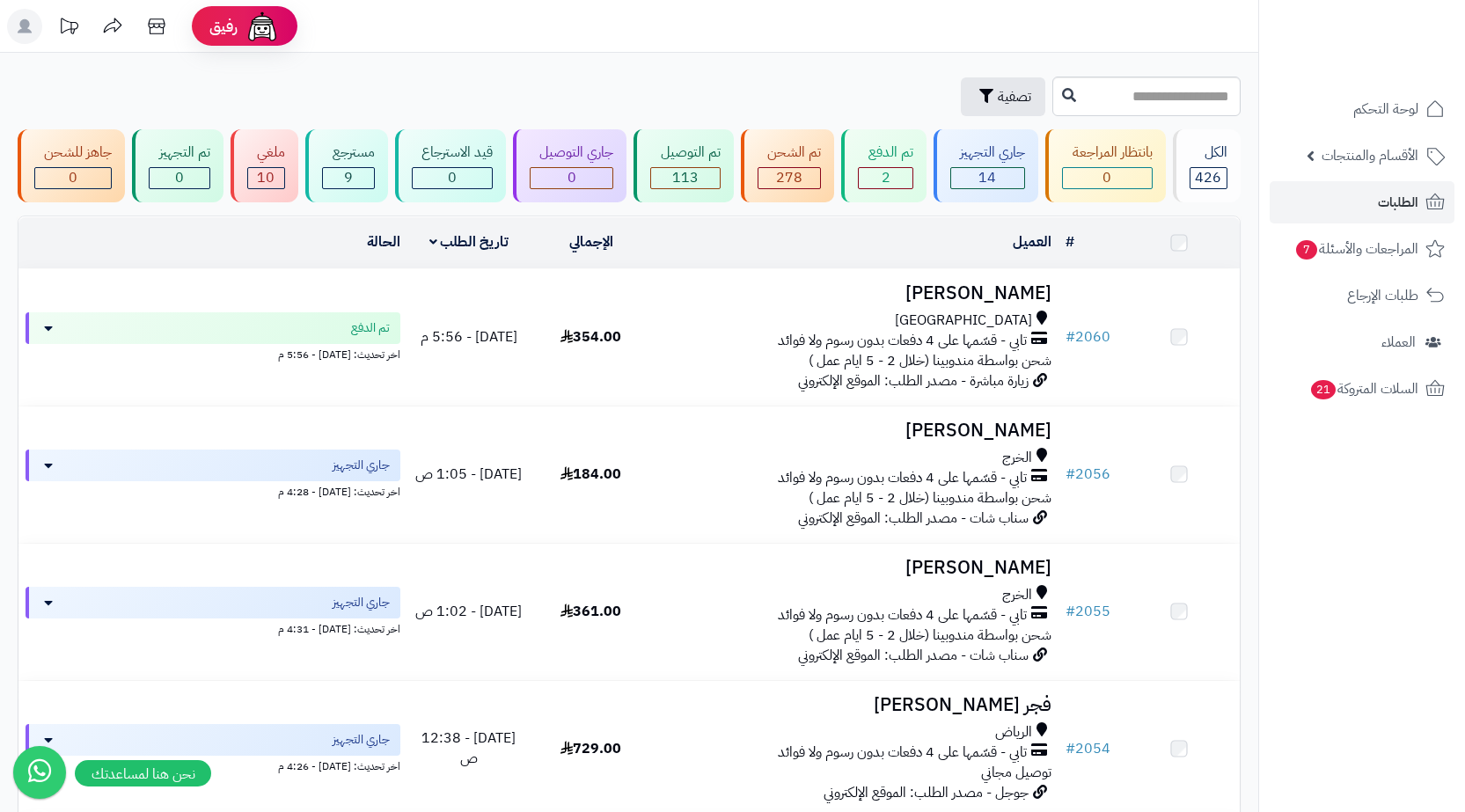
scroll to position [2992, 0]
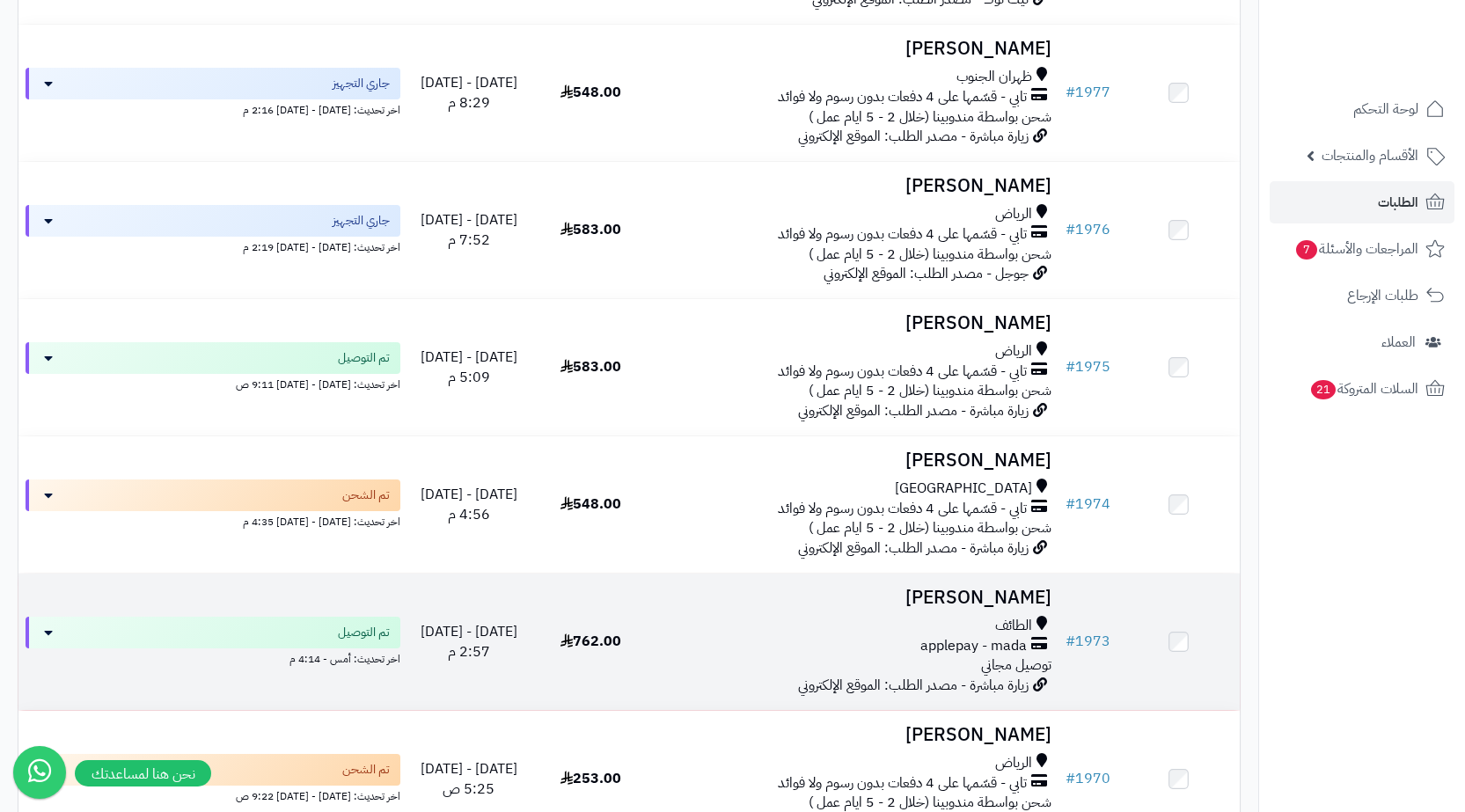
click at [998, 643] on span "applepay - mada" at bounding box center [973, 646] width 106 height 20
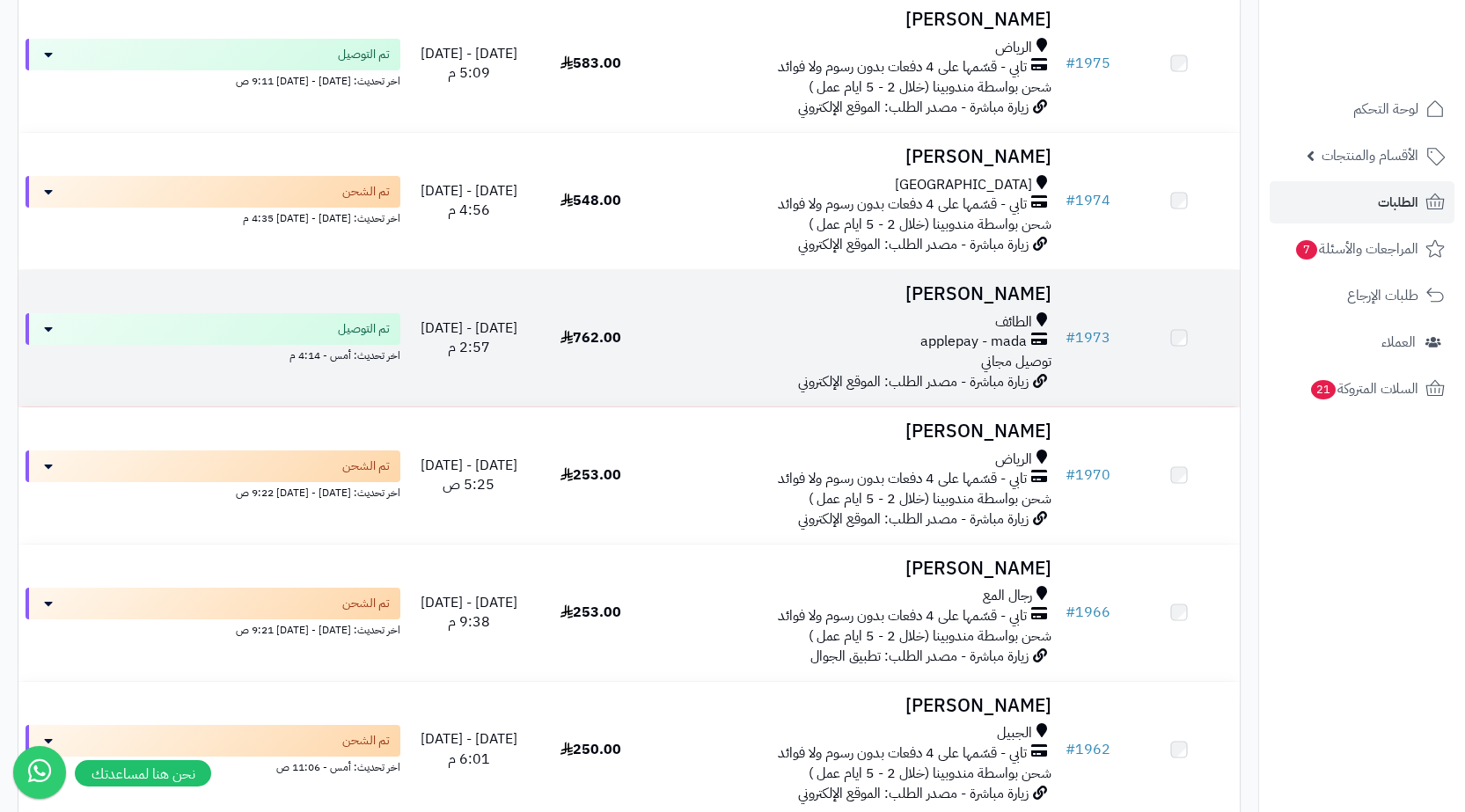
scroll to position [3519, 0]
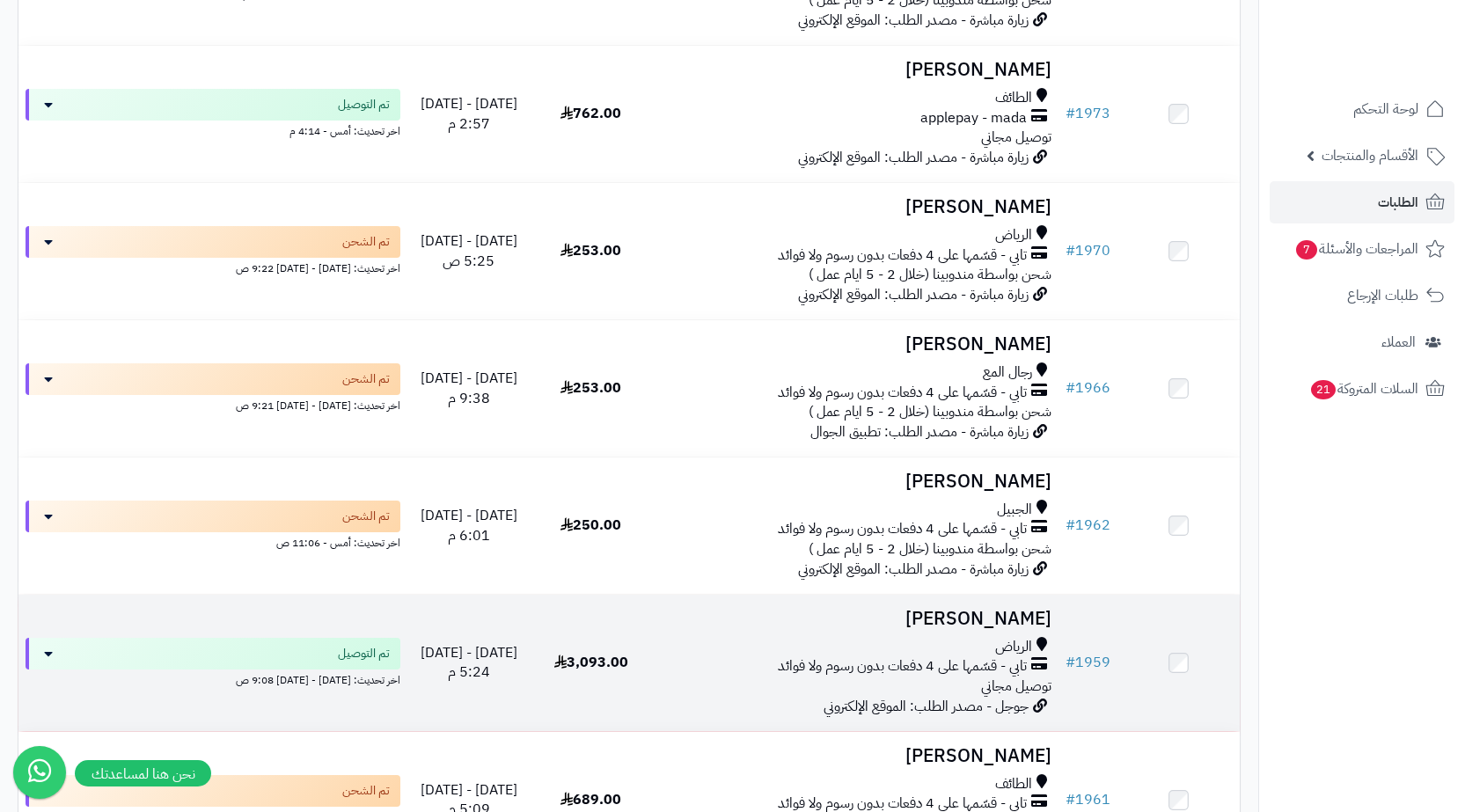
click at [912, 674] on span "تابي - قسّمها على 4 دفعات بدون رسوم ولا فوائد" at bounding box center [902, 667] width 249 height 20
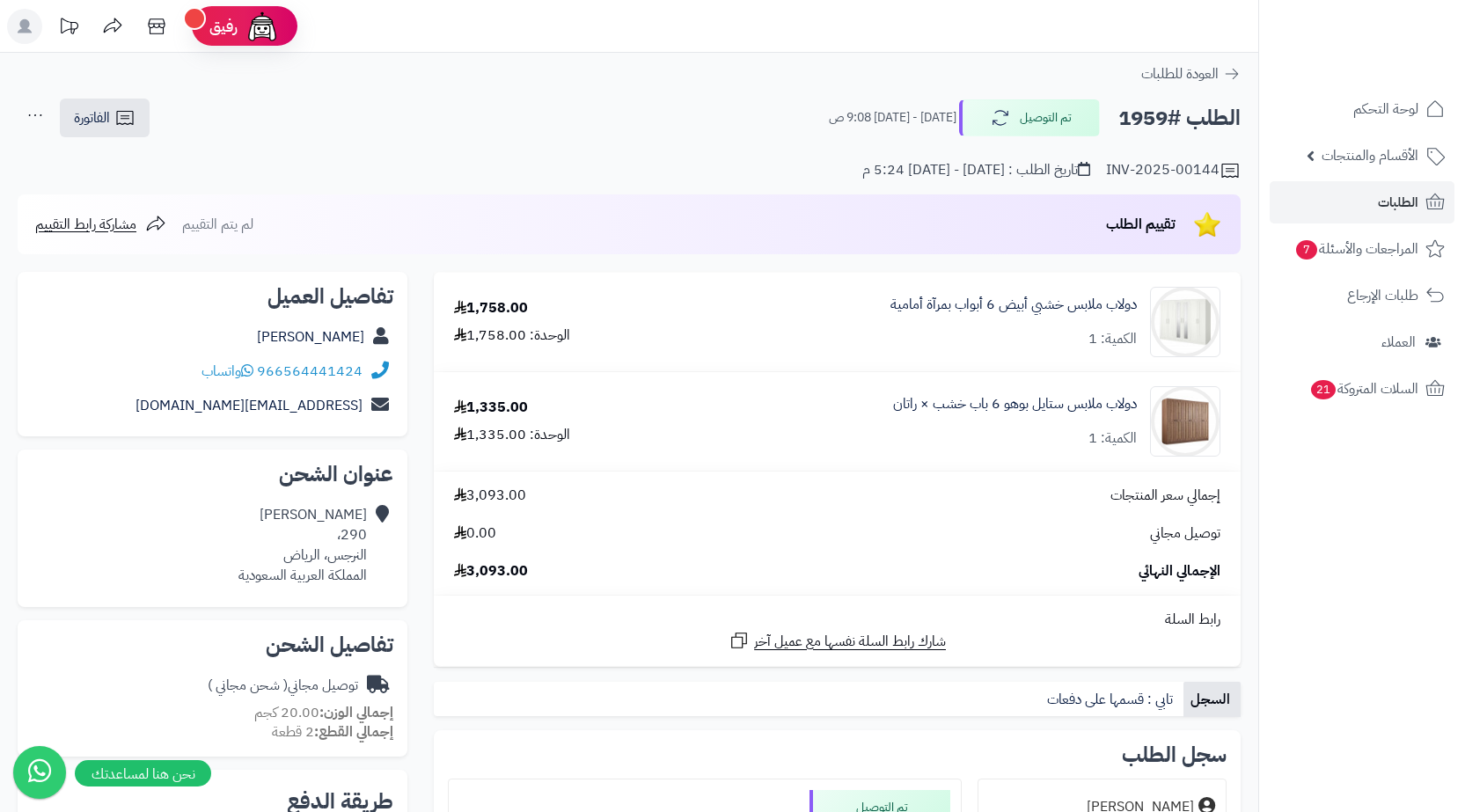
click at [585, 152] on div "INV-2025-00144 تاريخ الطلب : السبت - ٩ أغسطس ٢٠٢٥ - 5:24 م" at bounding box center [629, 160] width 1223 height 43
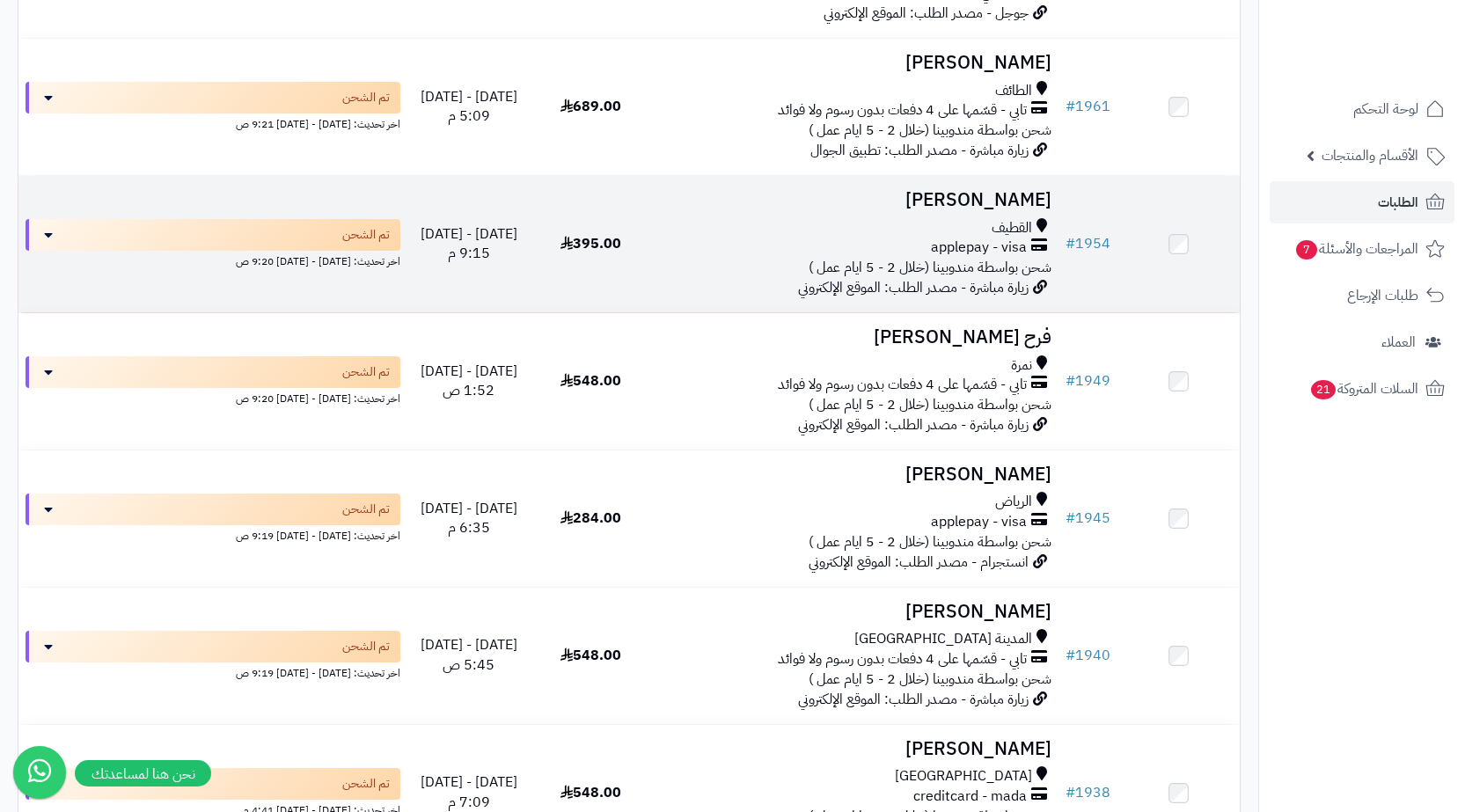
scroll to position [4399, 0]
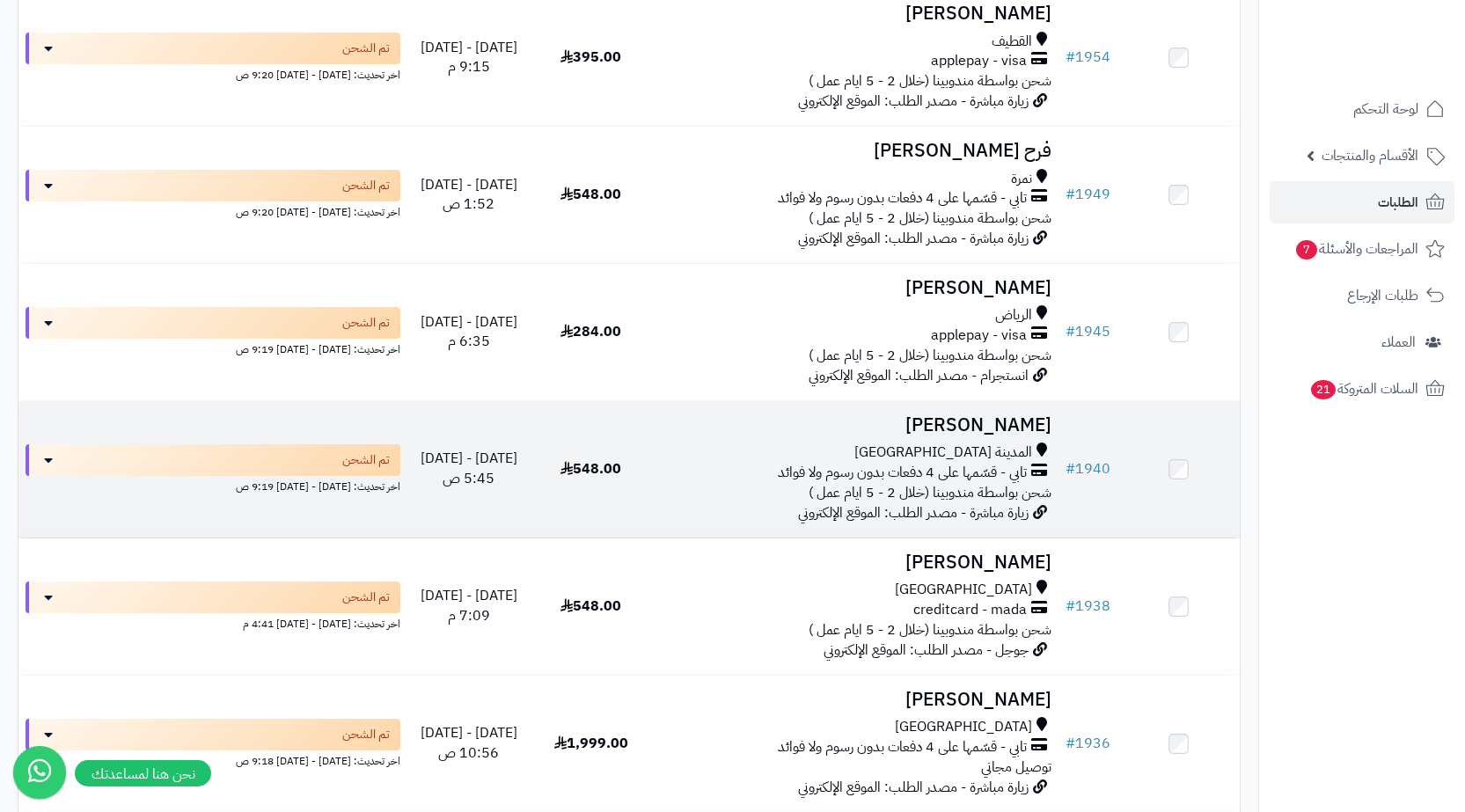
click at [991, 401] on td "سمر الحربي المدينة المنورة تابي - قسّمها على 4 دفعات بدون رسوم ولا فوائد شحن بو…" at bounding box center [855, 468] width 407 height 136
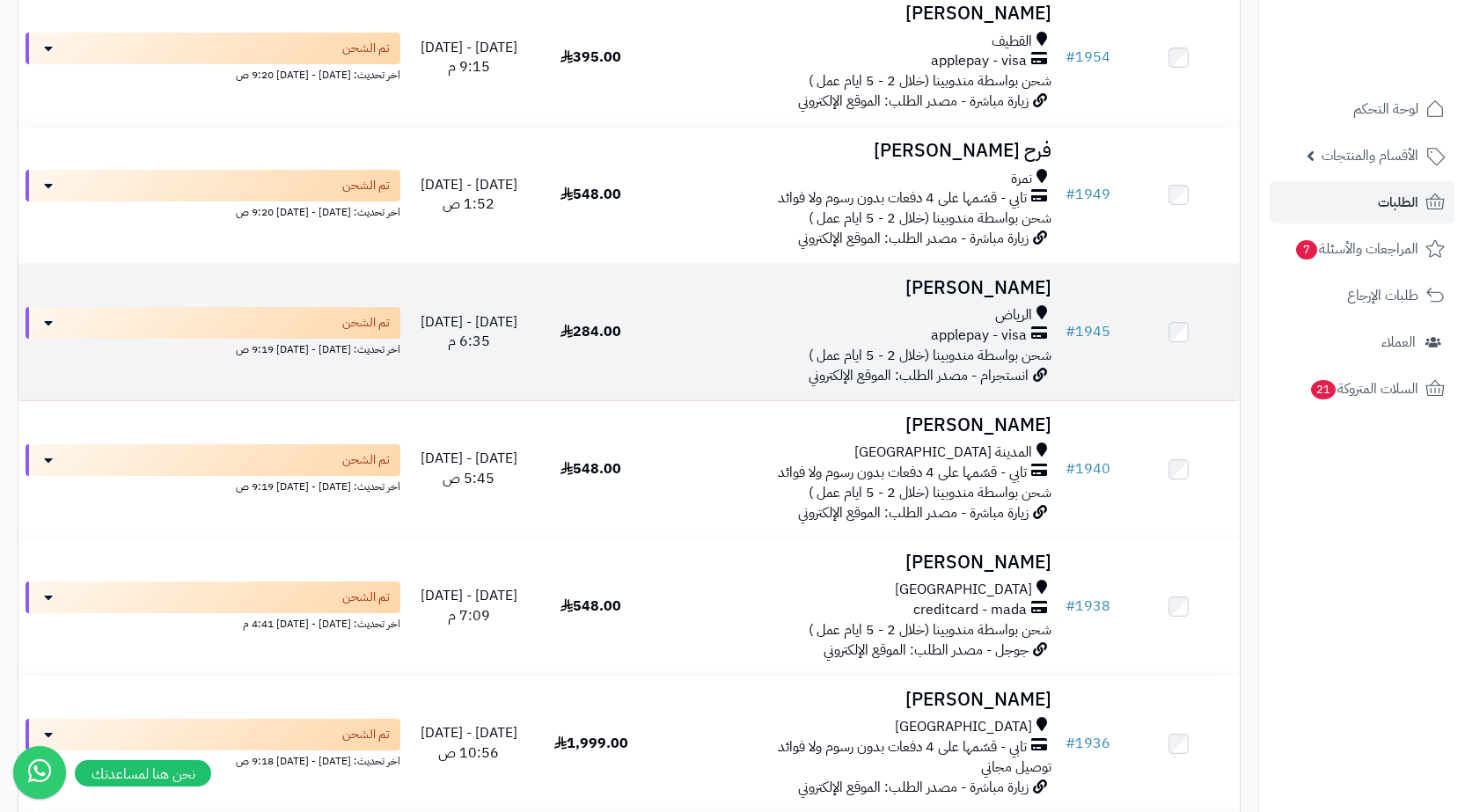
click at [987, 370] on span "انستجرام - مصدر الطلب: الموقع الإلكتروني" at bounding box center [919, 375] width 220 height 21
click at [1000, 308] on span "الرياض" at bounding box center [1014, 316] width 37 height 20
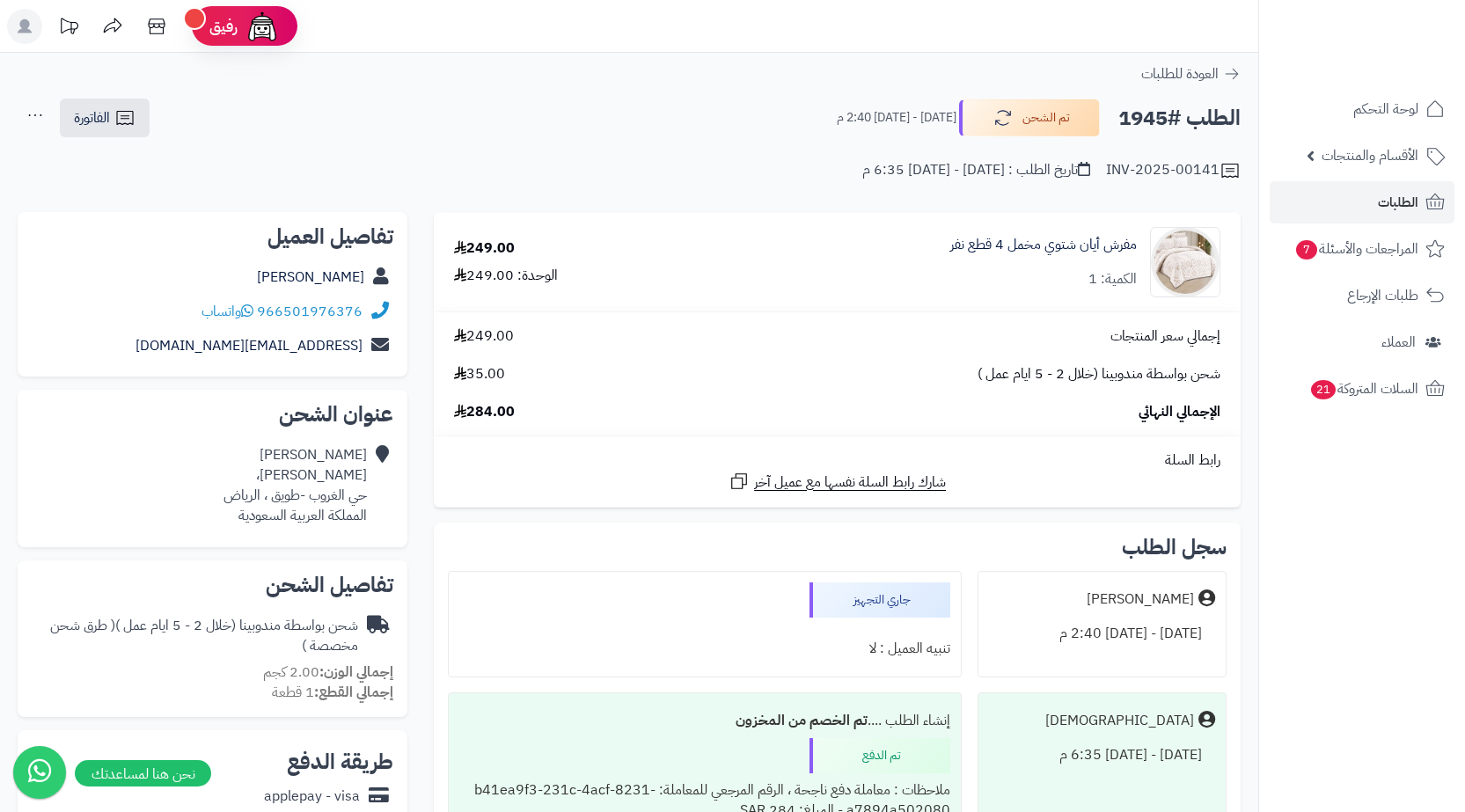
click at [1144, 113] on h2 "الطلب #1945" at bounding box center [1180, 118] width 122 height 36
copy h2 "1945"
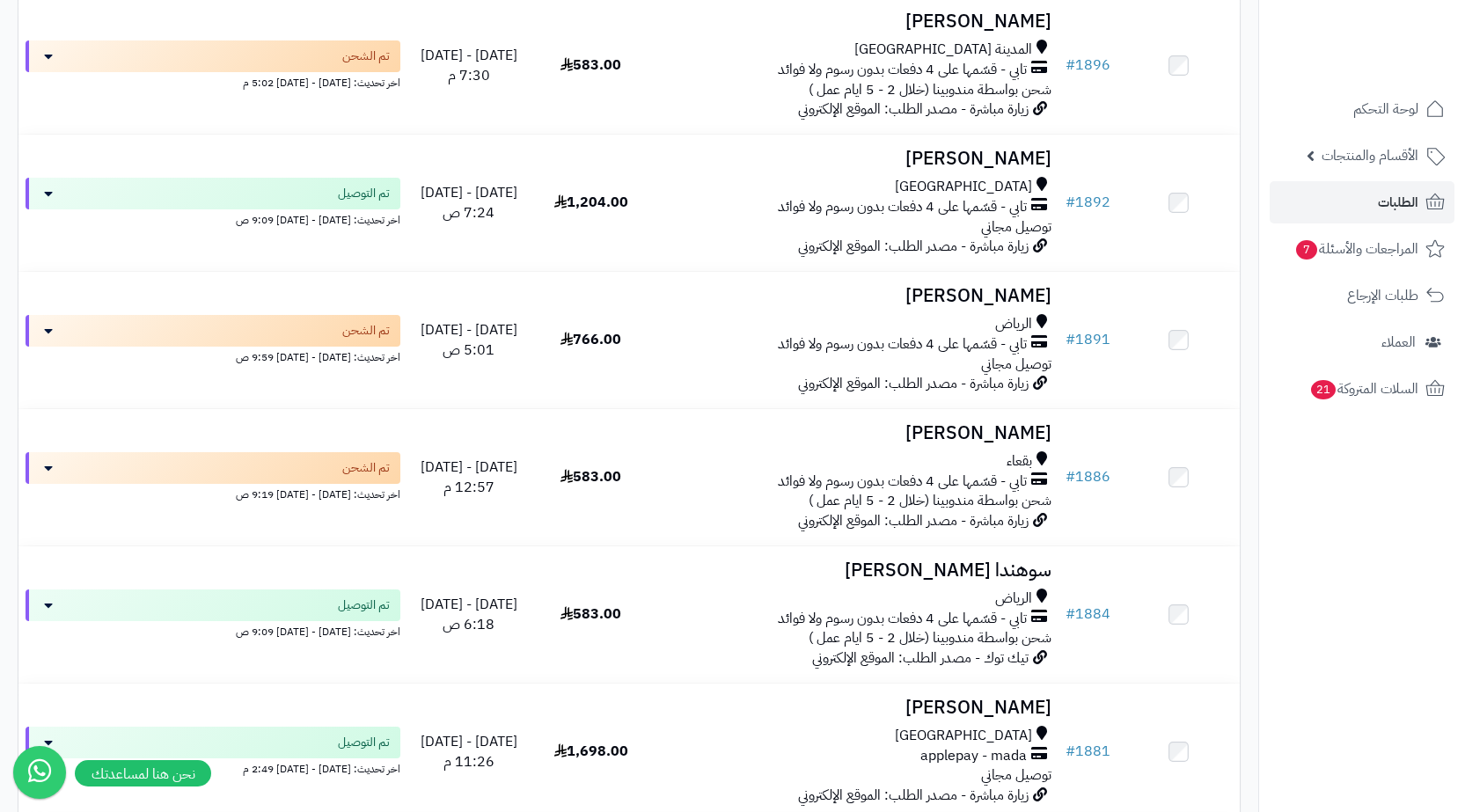
scroll to position [7390, 0]
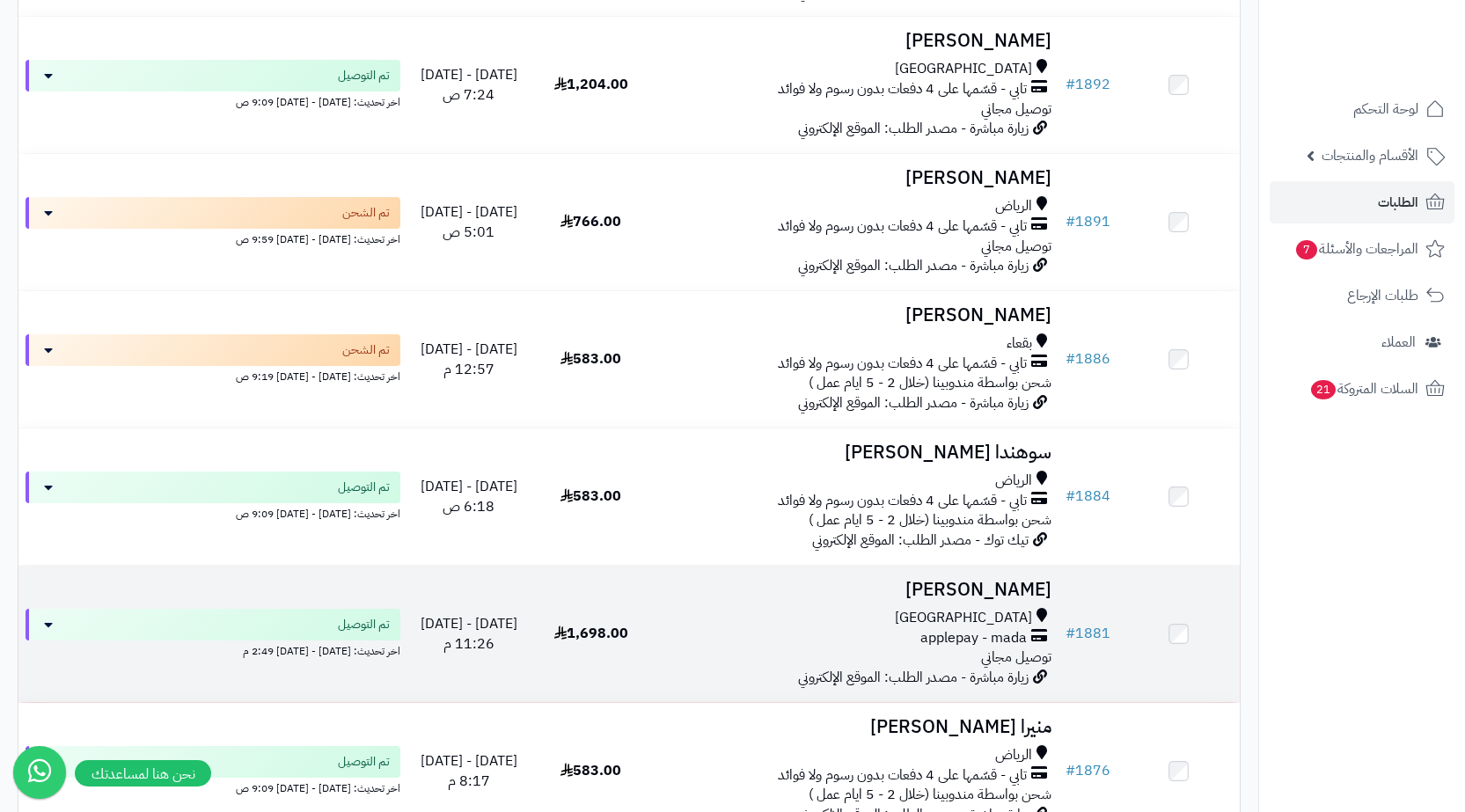
click at [946, 618] on div "[GEOGRAPHIC_DATA]" at bounding box center [856, 618] width 393 height 20
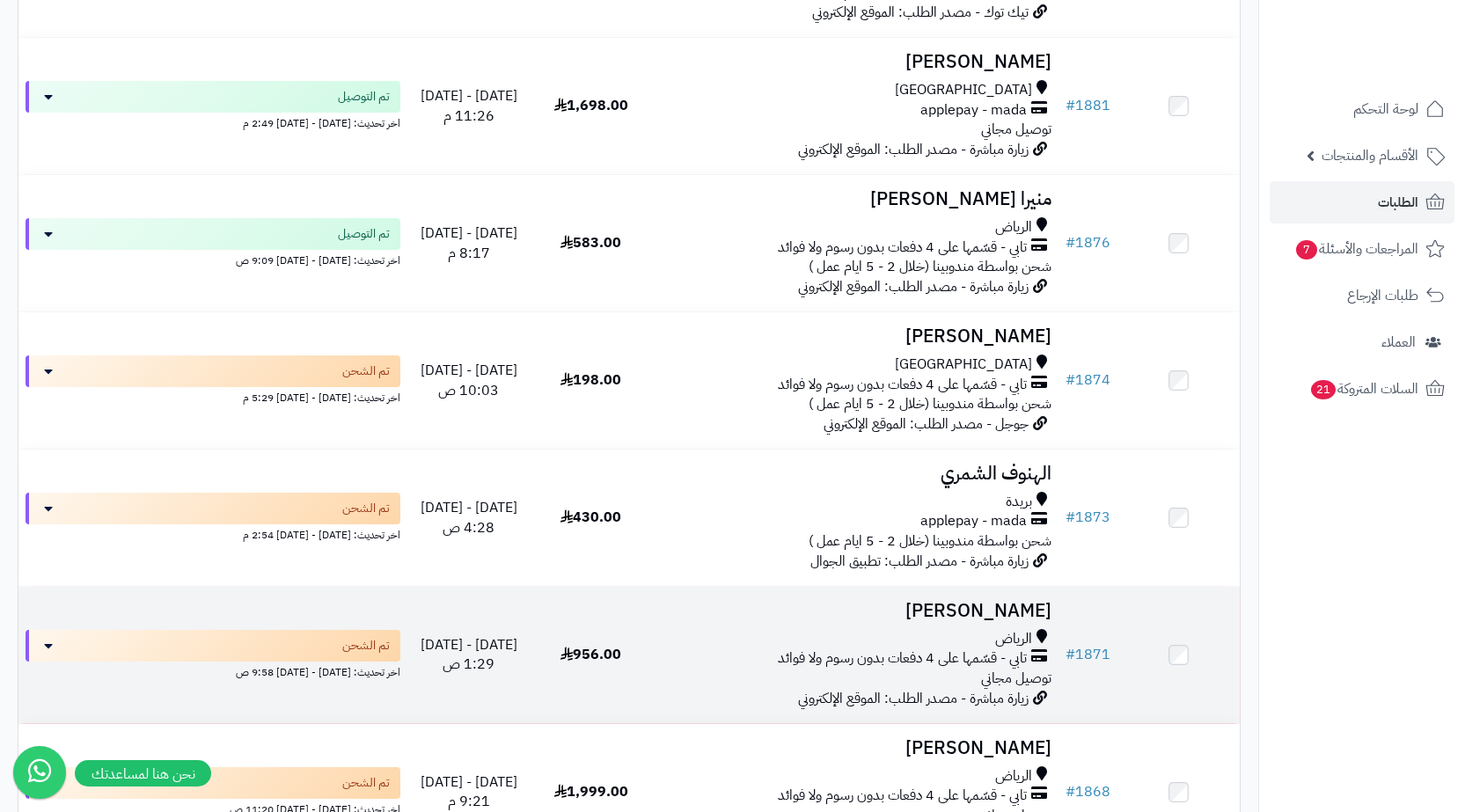
scroll to position [8183, 0]
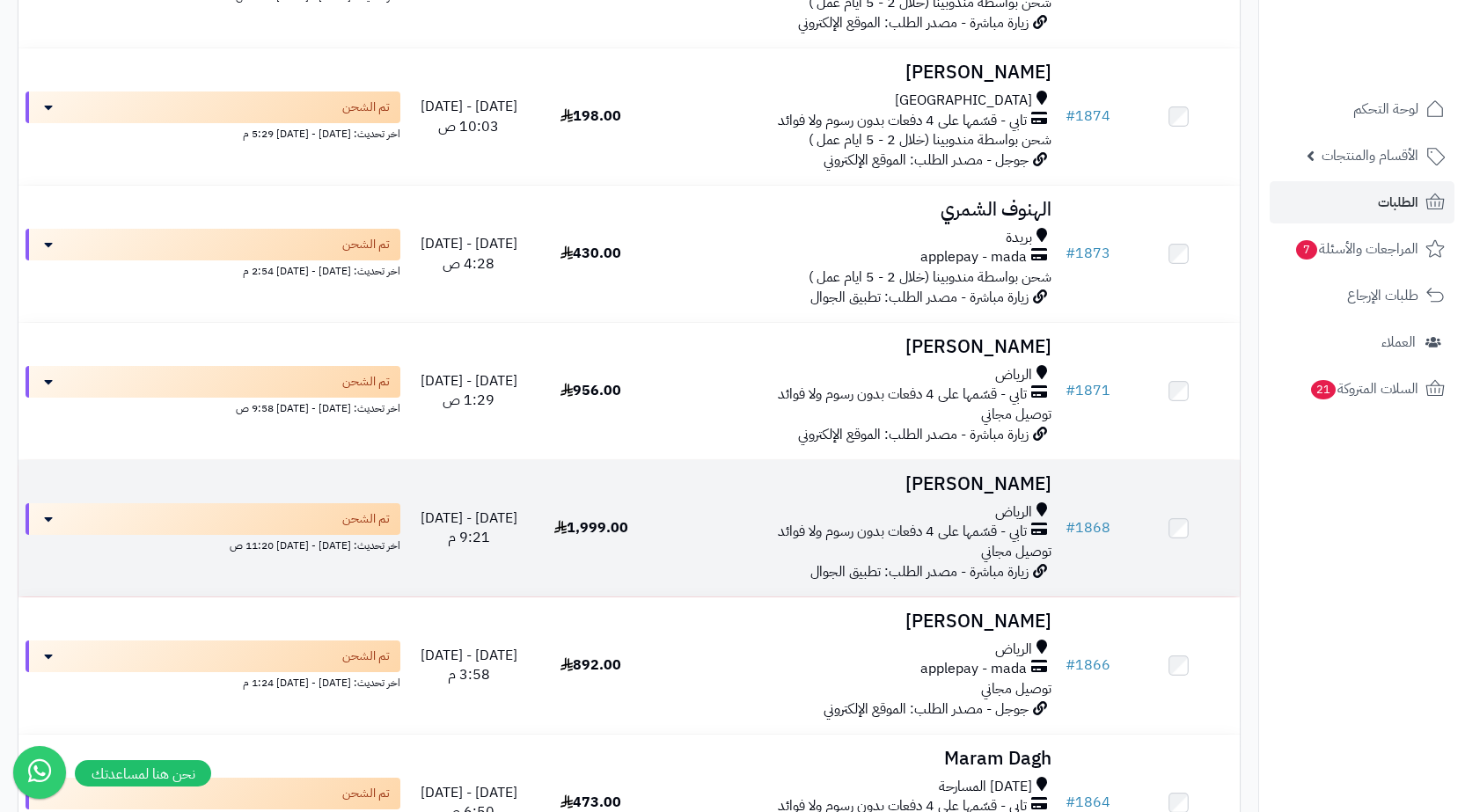
click at [945, 534] on span "تابي - قسّمها على 4 دفعات بدون رسوم ولا فوائد" at bounding box center [902, 532] width 249 height 20
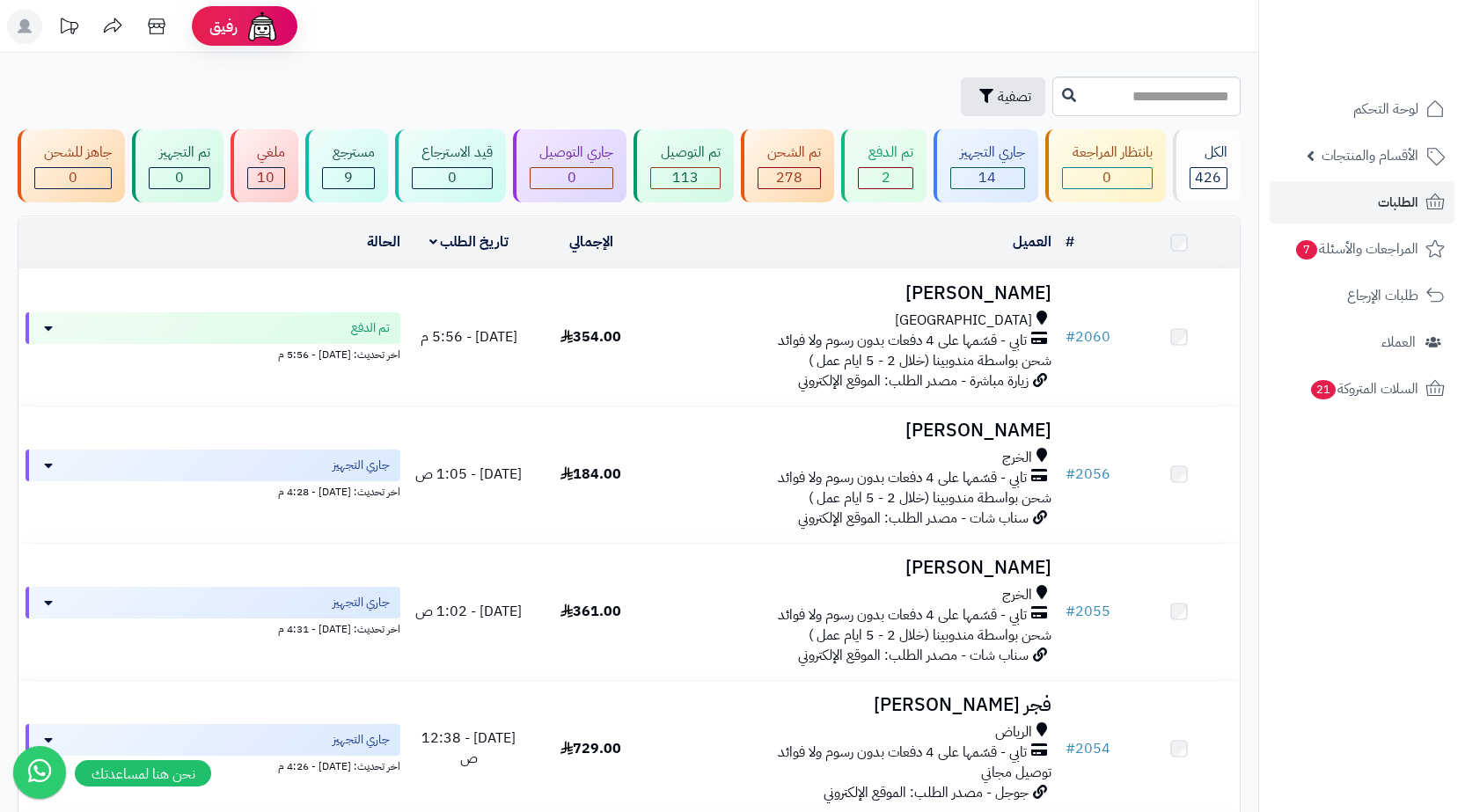
scroll to position [8183, 0]
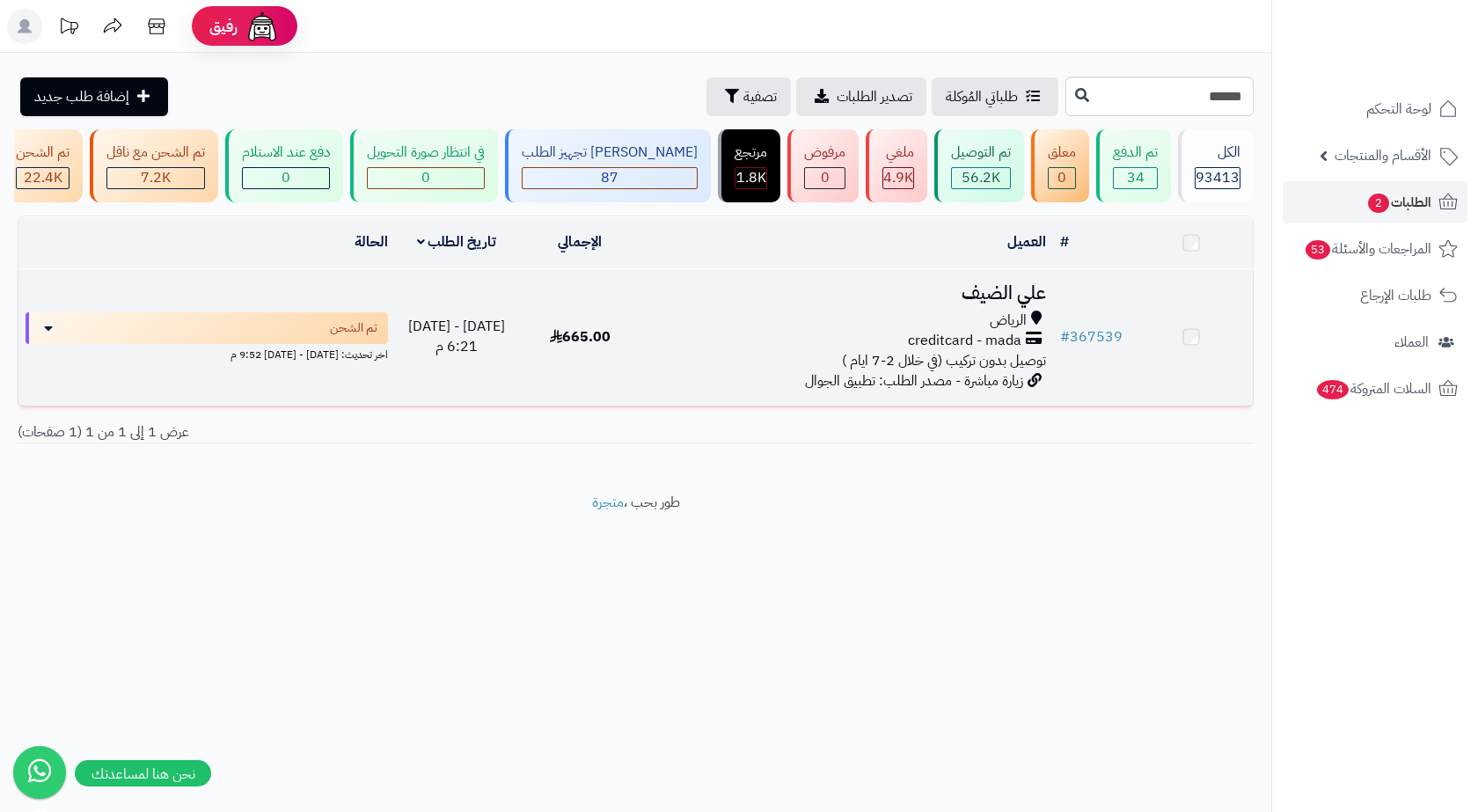
click at [971, 297] on h3 "علي الضيف" at bounding box center [847, 294] width 397 height 20
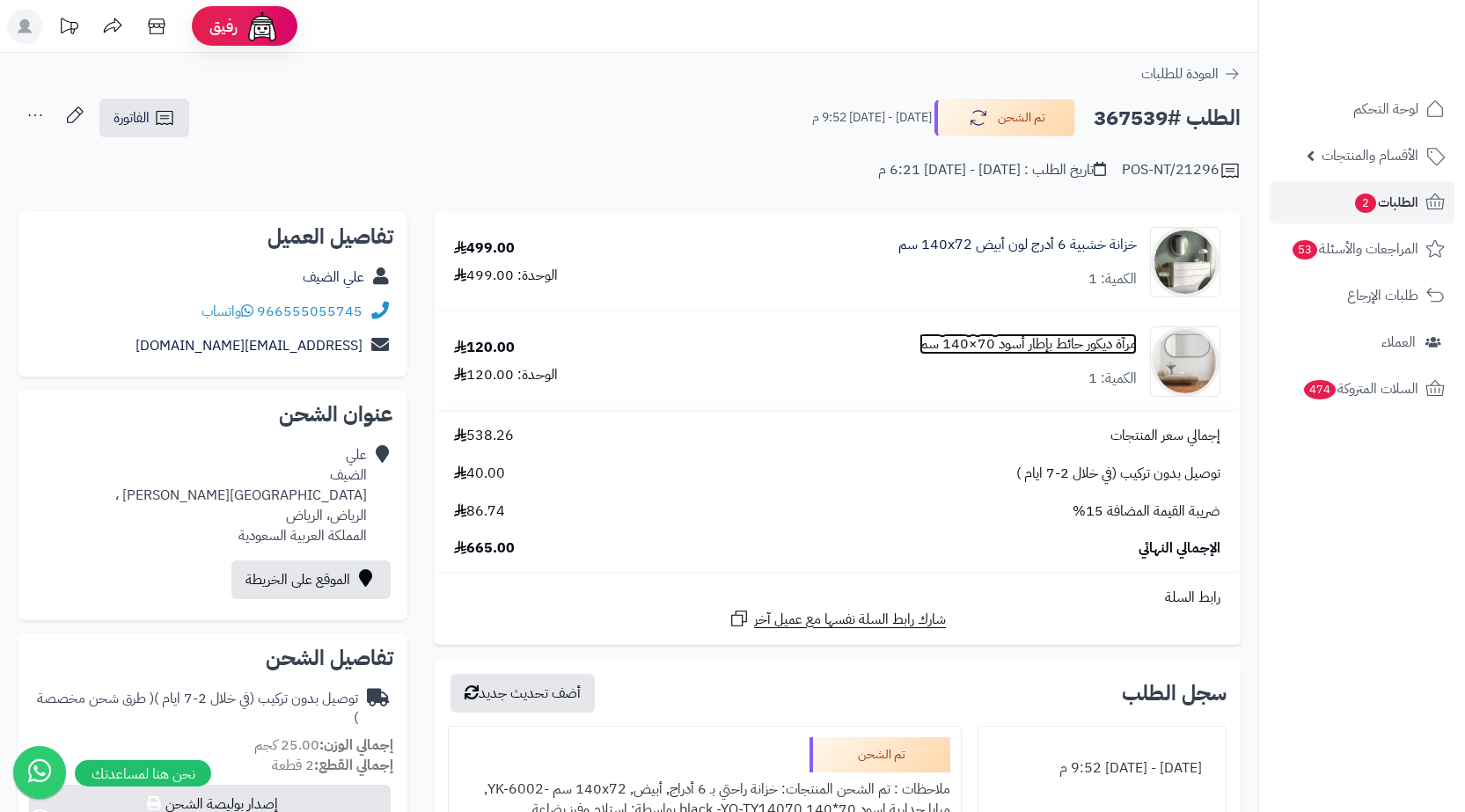
click at [1018, 347] on link "مرآة ديكور حائط بإطار أسود 70×140 سم" at bounding box center [1028, 344] width 218 height 20
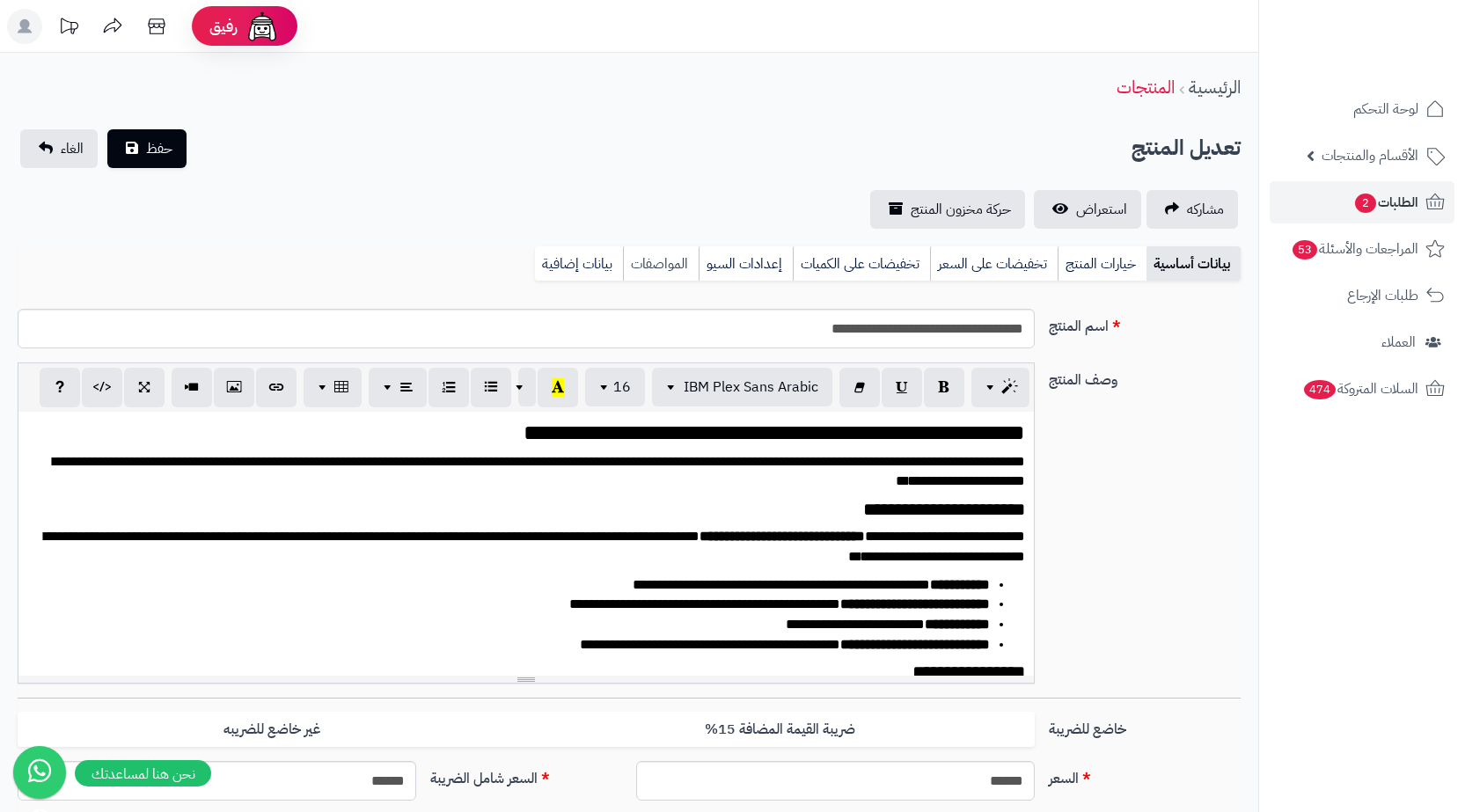
scroll to position [0, 13]
click at [557, 267] on link "بيانات إضافية" at bounding box center [579, 264] width 88 height 35
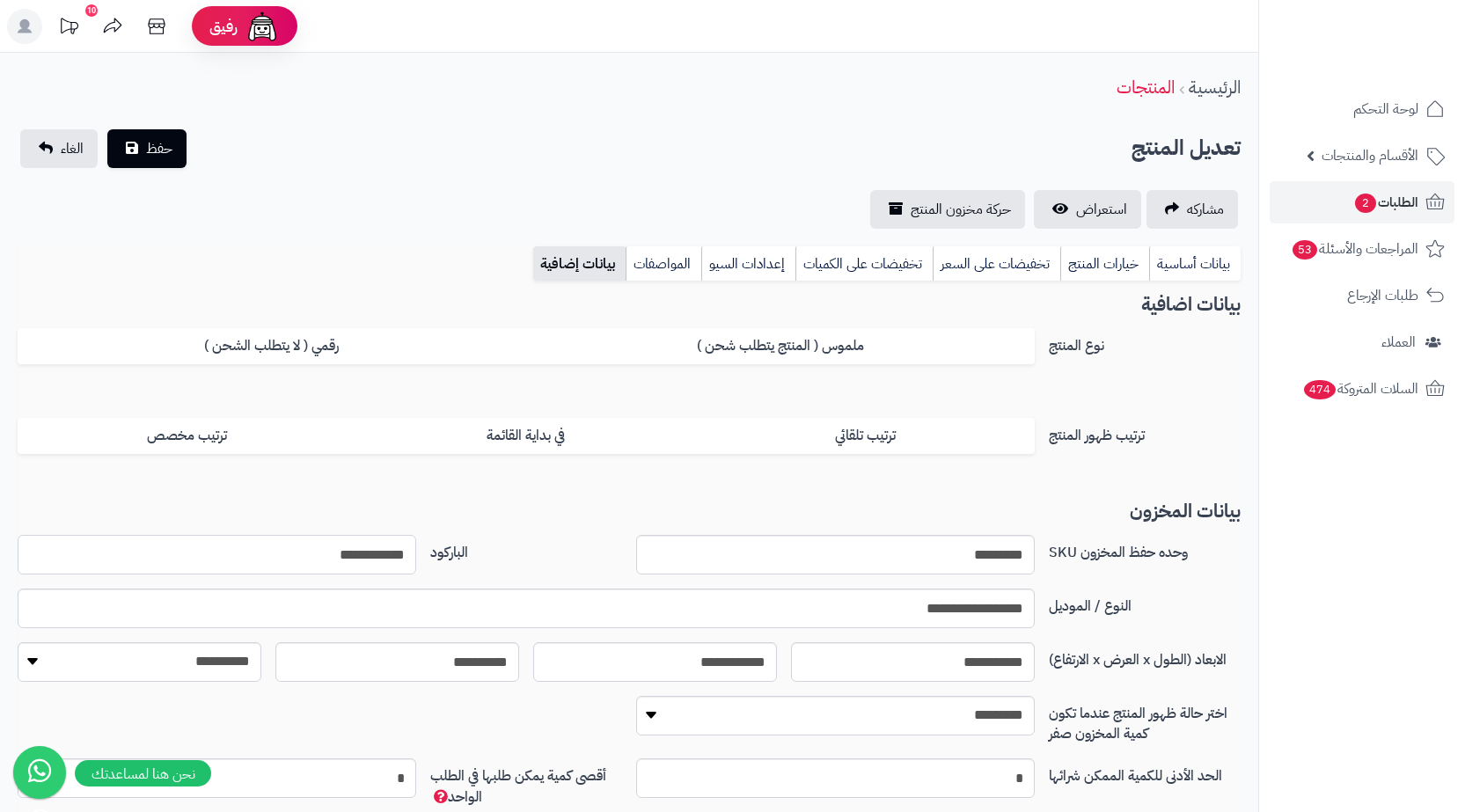
click at [361, 548] on input "**********" at bounding box center [217, 555] width 398 height 40
click at [1369, 204] on span "2" at bounding box center [1365, 203] width 23 height 21
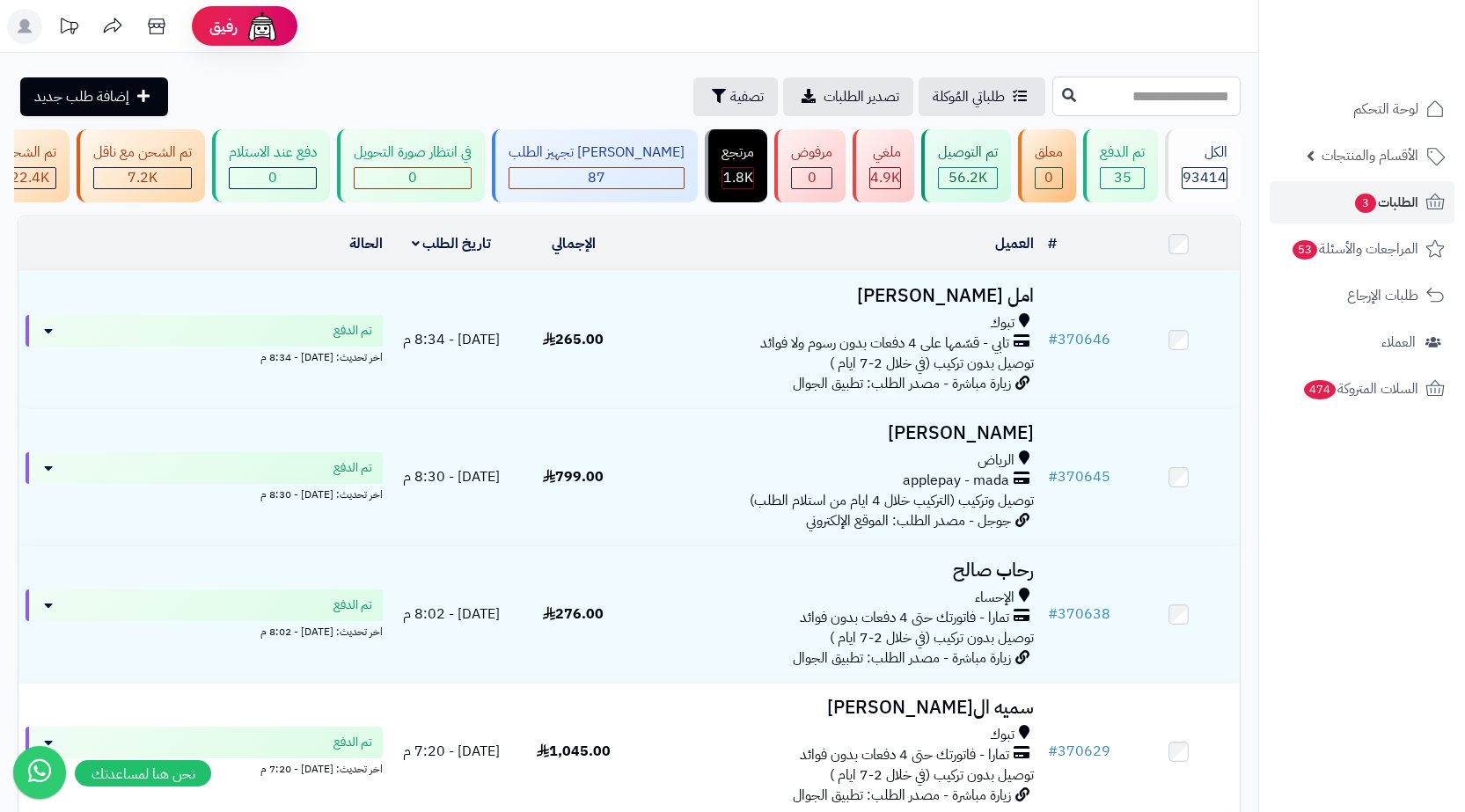
paste input "******"
type input "******"
click at [1056, 84] on button at bounding box center [1069, 95] width 27 height 33
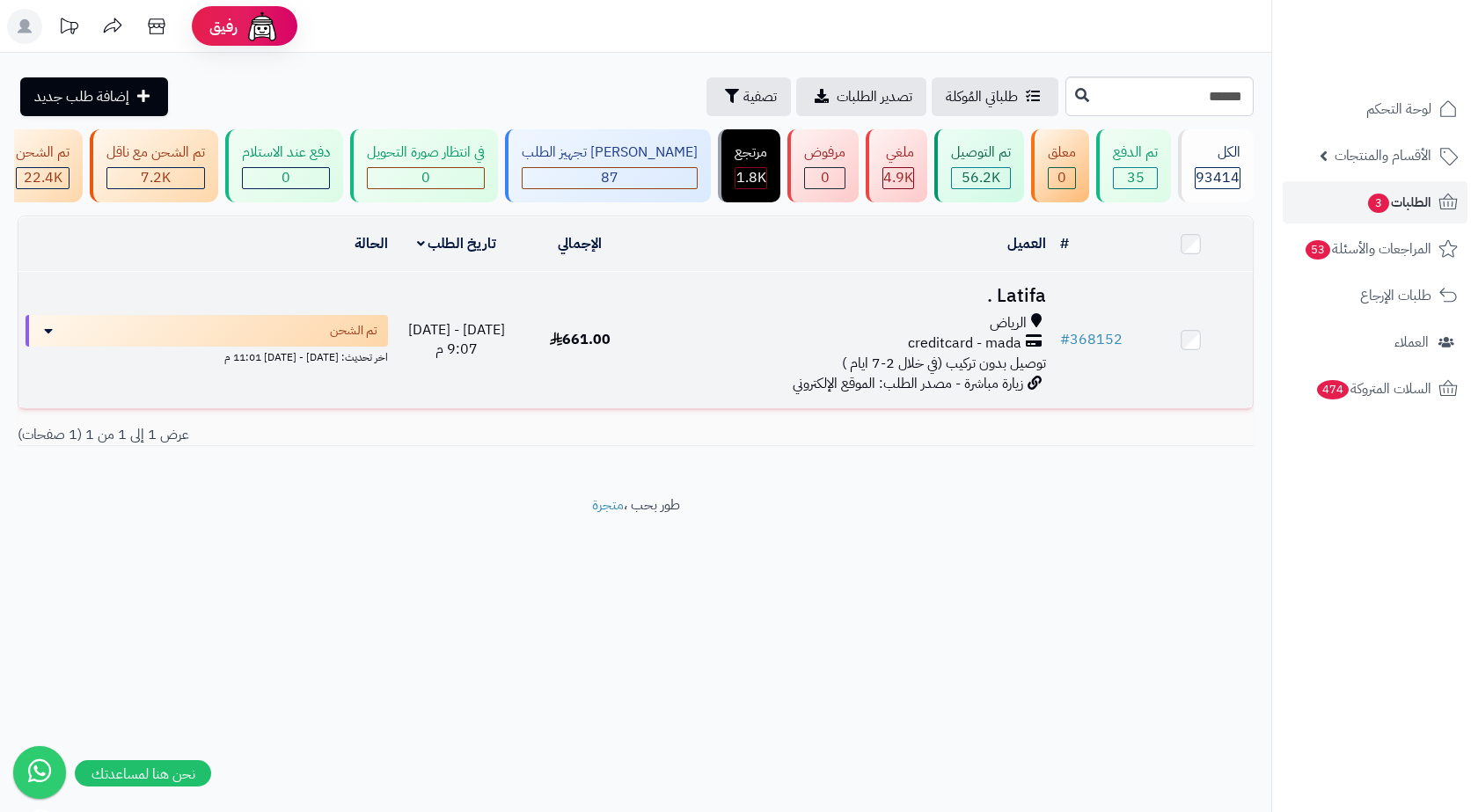
click at [959, 354] on span "creditcard - mada" at bounding box center [965, 344] width 114 height 20
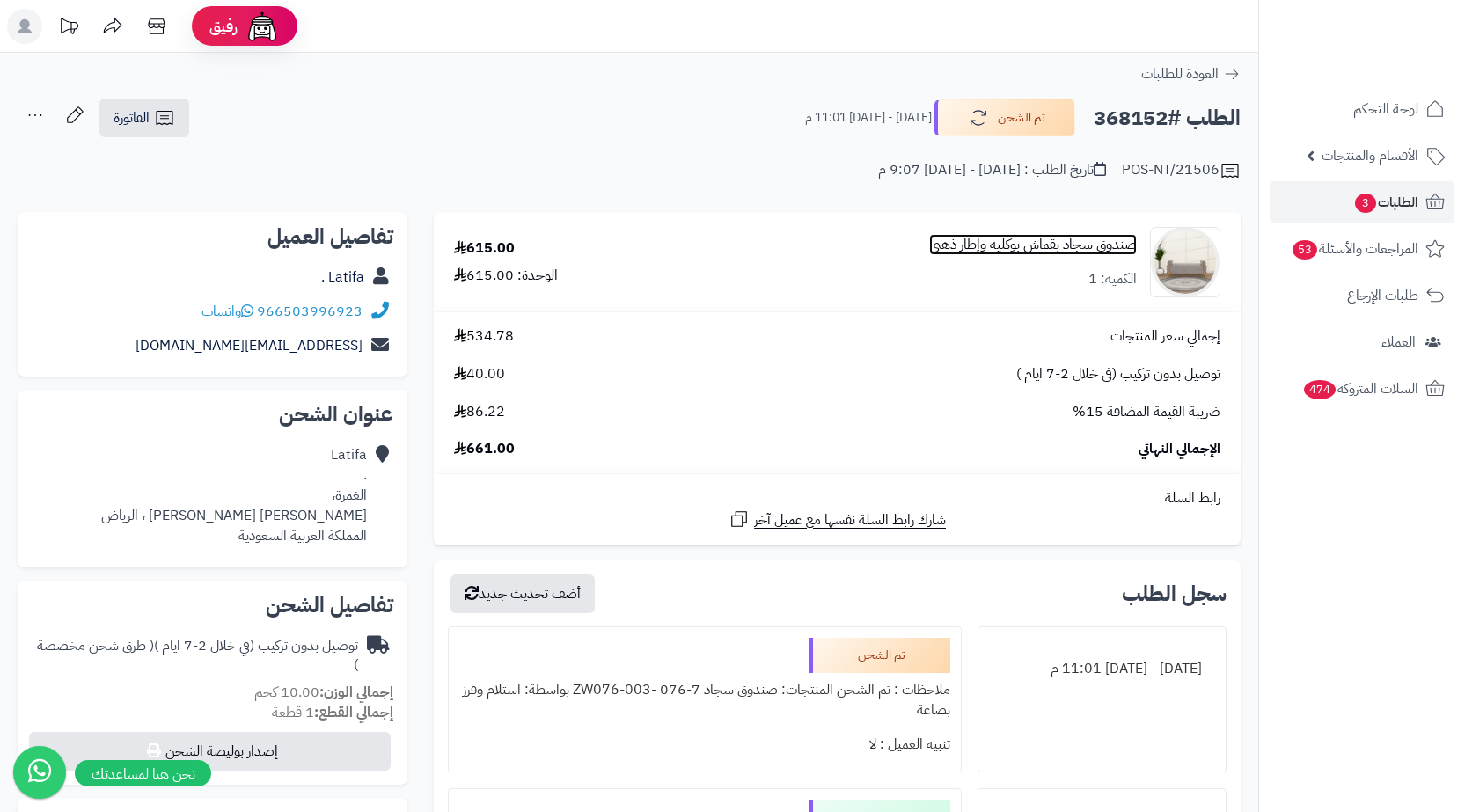
click at [1009, 248] on link "صندوق سجاد بقماش بوكليه وإطار ذهبي" at bounding box center [1033, 245] width 207 height 20
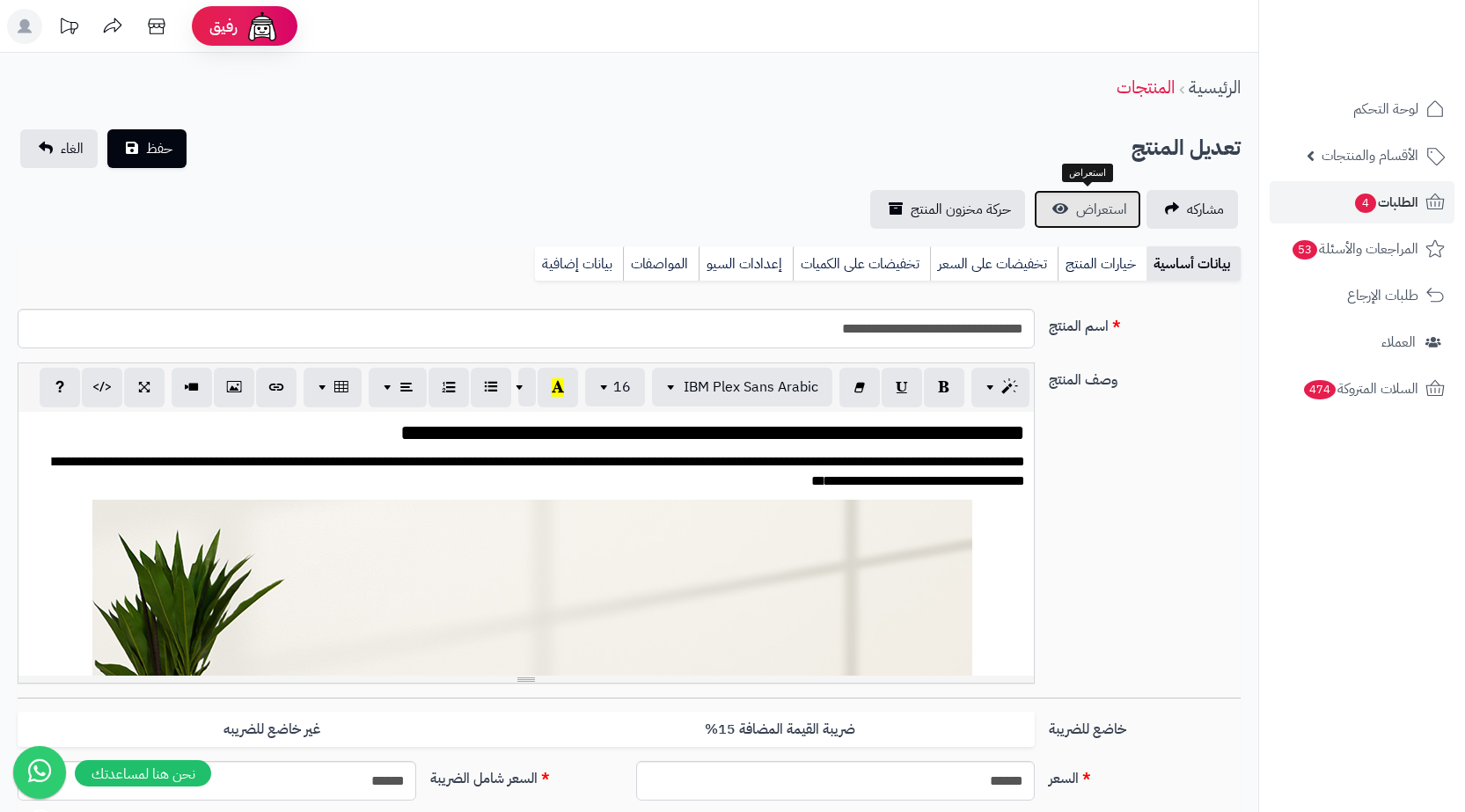
scroll to position [0, 13]
click at [1116, 194] on link "استعراض" at bounding box center [1088, 209] width 107 height 39
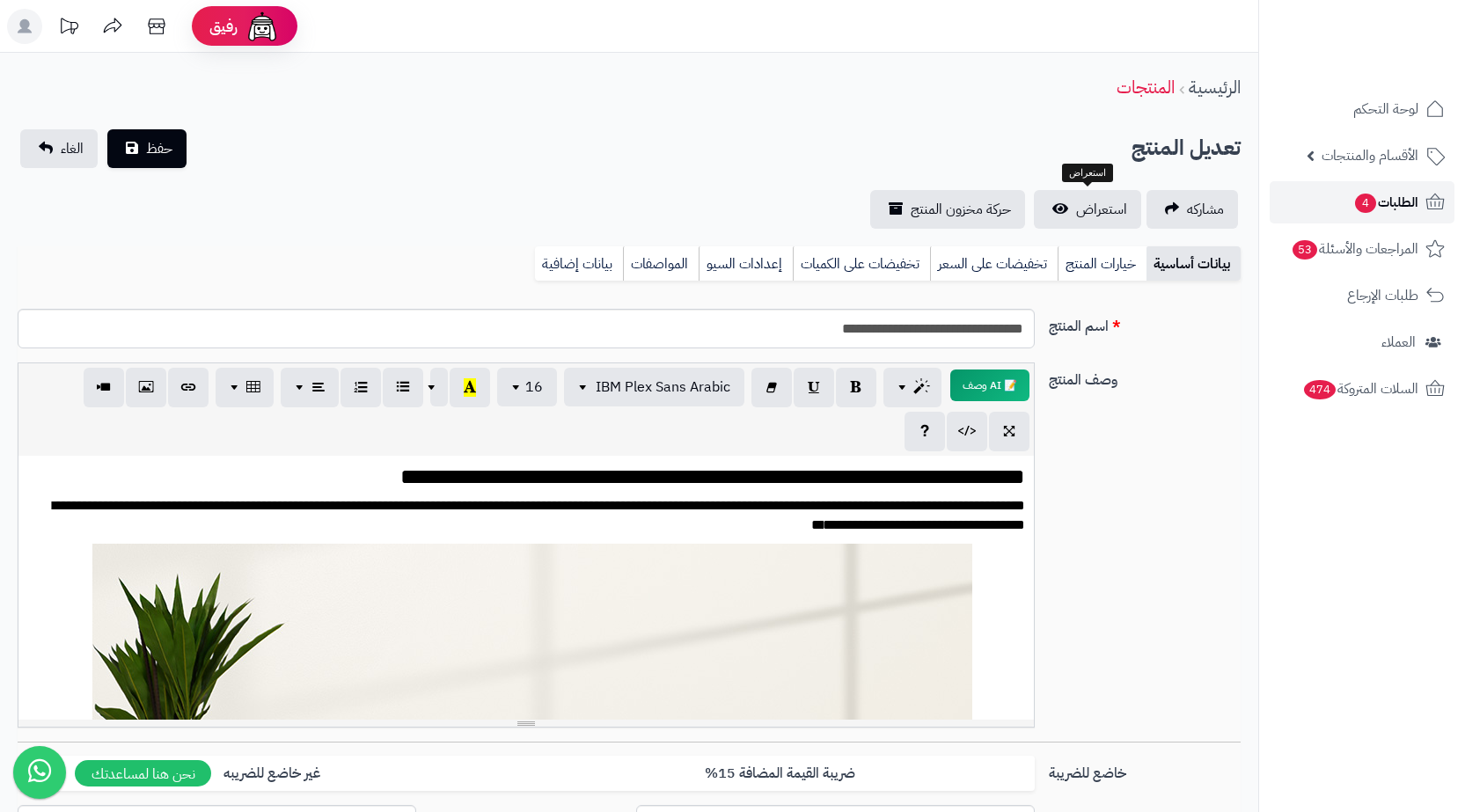
click at [1399, 204] on span "الطلبات 4" at bounding box center [1386, 202] width 65 height 25
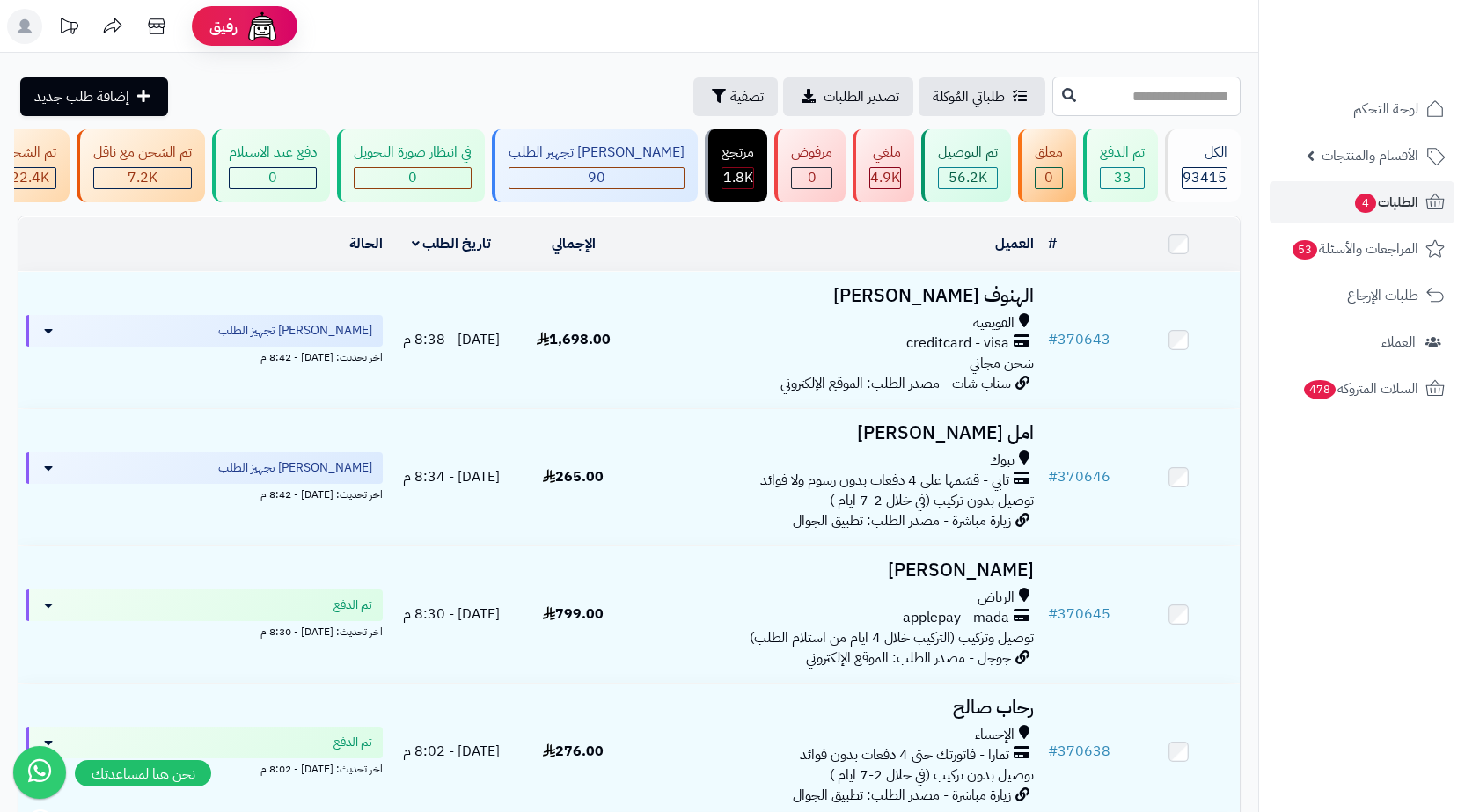
paste input "******"
type input "******"
click at [1062, 91] on icon at bounding box center [1069, 94] width 14 height 14
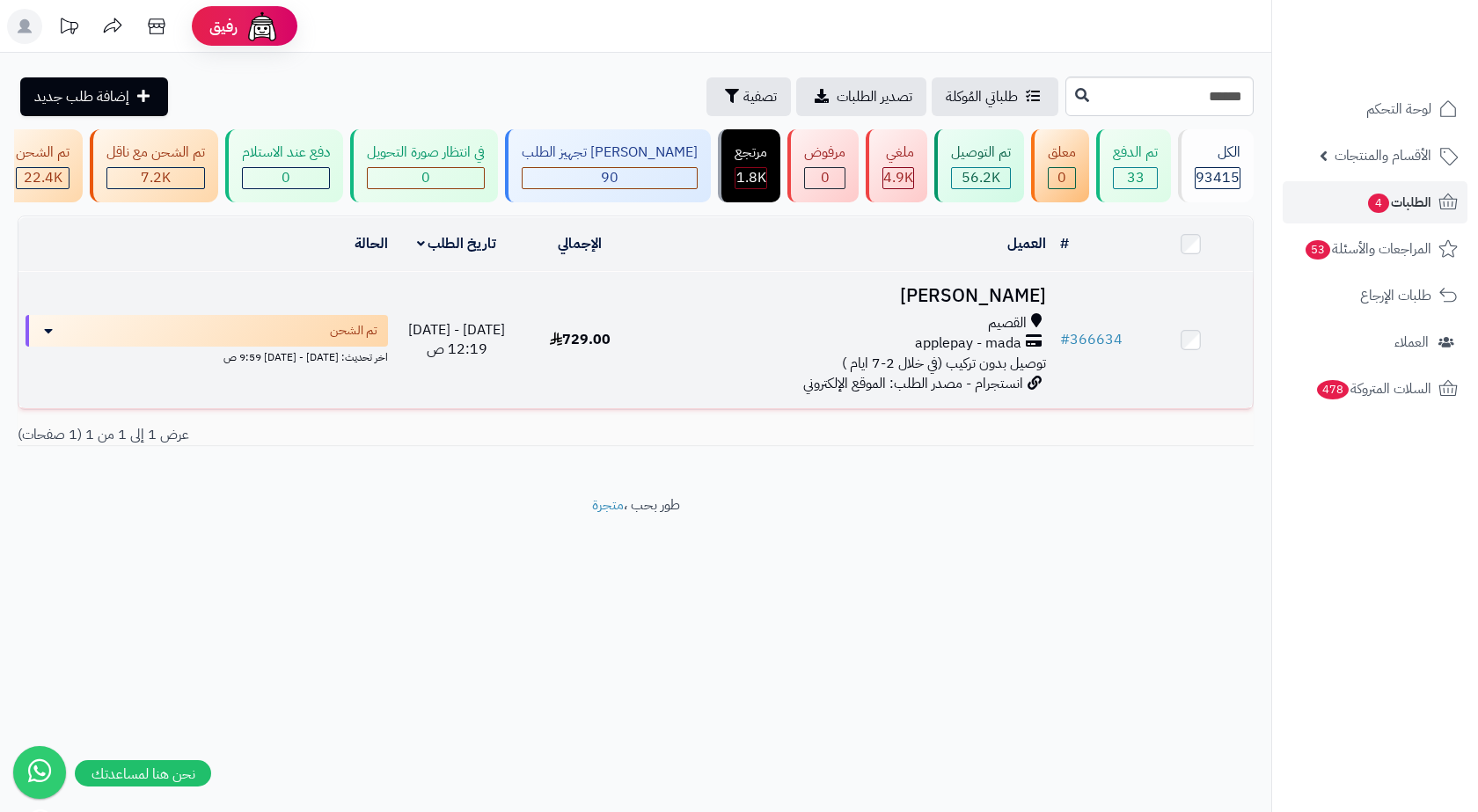
click at [1005, 333] on span "القصيم" at bounding box center [1008, 323] width 39 height 20
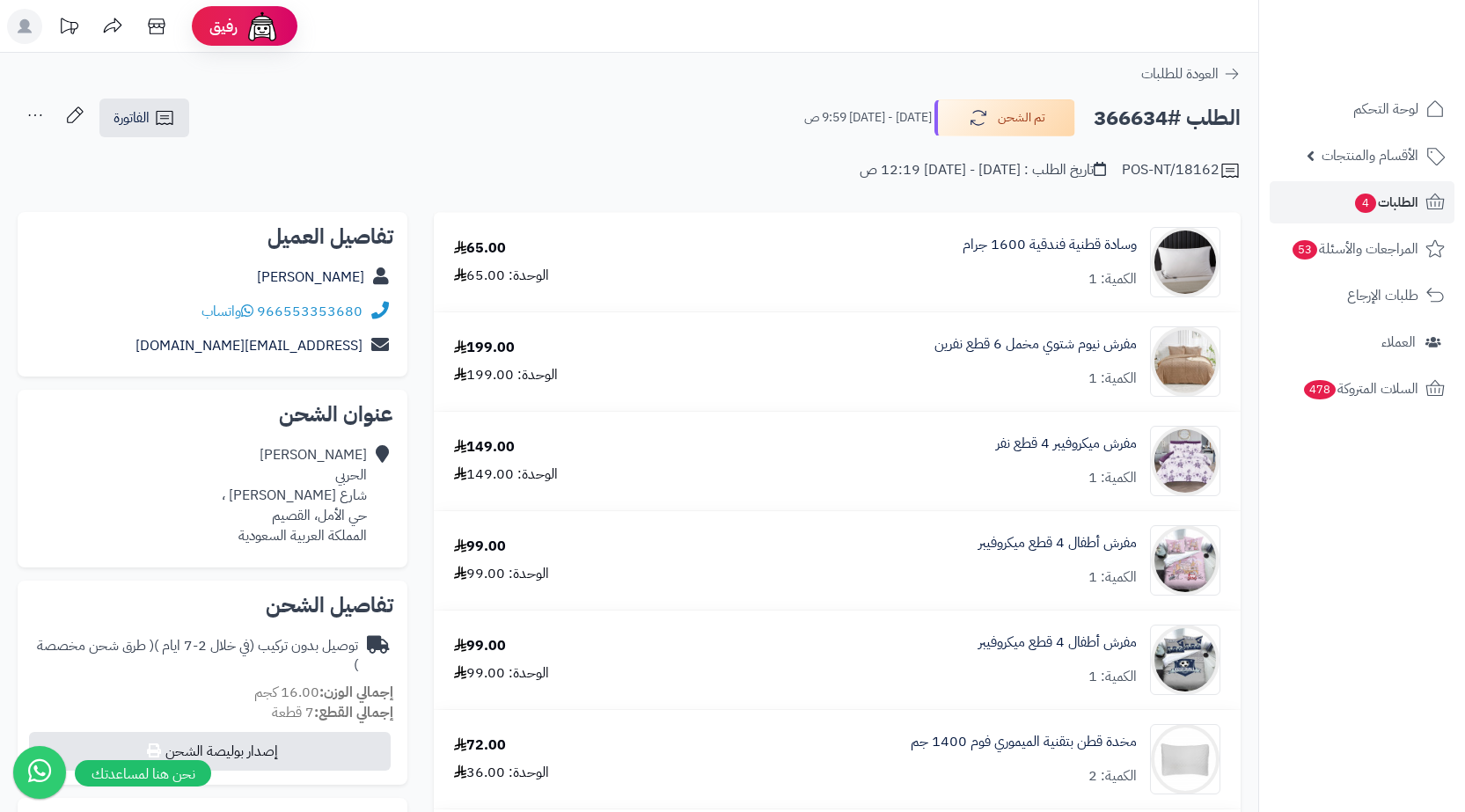
click at [313, 647] on div "توصيل بدون تركيب (في خلال 2-7 ايام ) ( طرق شحن مخصصة )" at bounding box center [194, 656] width 327 height 41
click at [301, 639] on div "توصيل بدون تركيب (في خلال 2-7 ايام ) ( طرق شحن مخصصة )" at bounding box center [194, 656] width 327 height 41
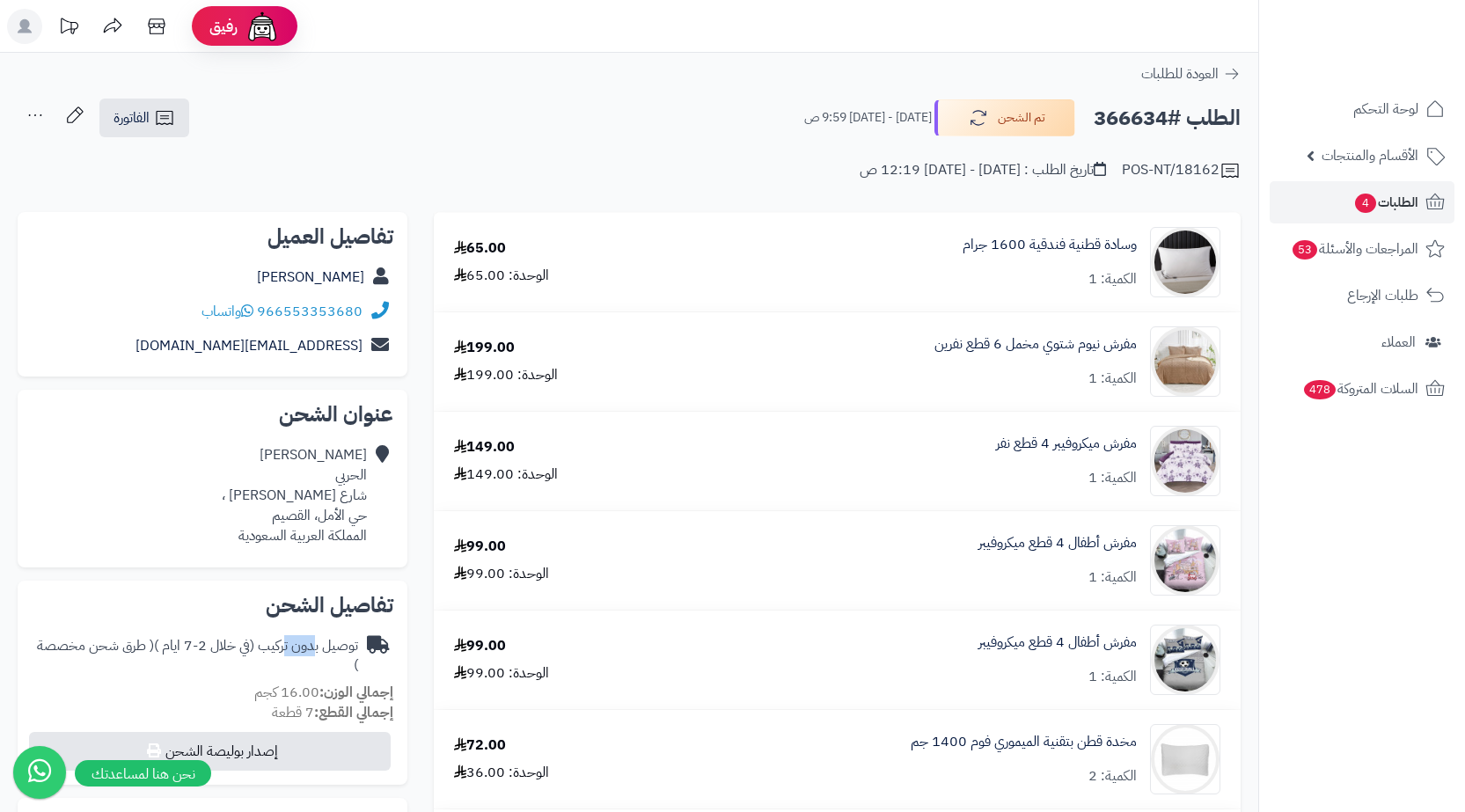
click at [301, 639] on div "توصيل بدون تركيب (في خلال 2-7 ايام ) ( طرق شحن مخصصة )" at bounding box center [194, 656] width 327 height 41
click at [278, 624] on div "تفاصيل الشحن توصيل بدون تركيب (في خلال 2-7 ايام ) ( طرق شحن مخصصة ) إجمالي الوز…" at bounding box center [212, 682] width 390 height 204
click at [231, 628] on div "تفاصيل الشحن توصيل بدون تركيب (في خلال 2-7 ايام ) ( طرق شحن مخصصة ) إجمالي الوز…" at bounding box center [212, 682] width 390 height 204
click at [1114, 108] on h2 "الطلب #366634" at bounding box center [1167, 118] width 147 height 36
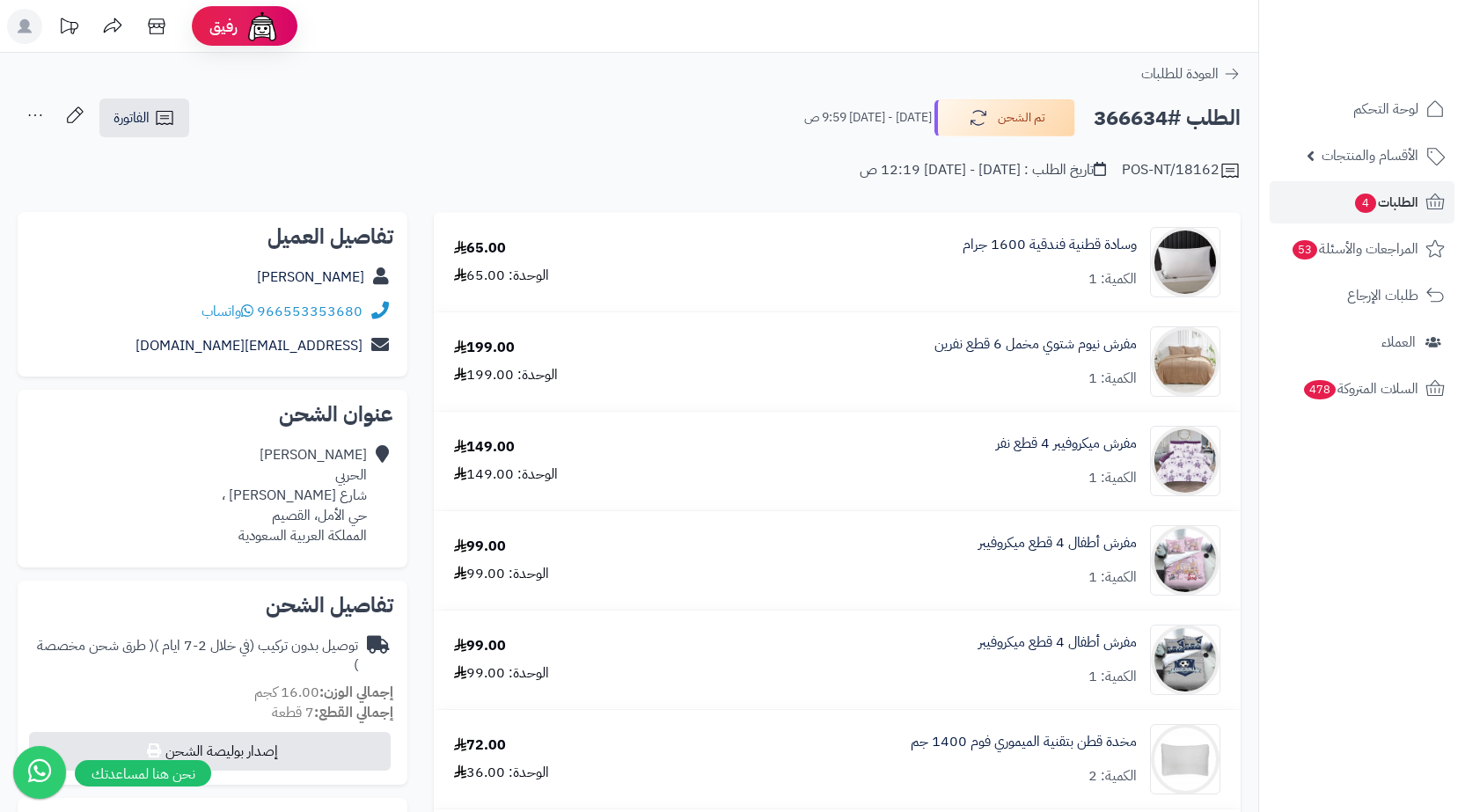
click at [1114, 108] on h2 "الطلب #366634" at bounding box center [1167, 118] width 147 height 36
copy h2 "366634"
